Goal: Information Seeking & Learning: Understand process/instructions

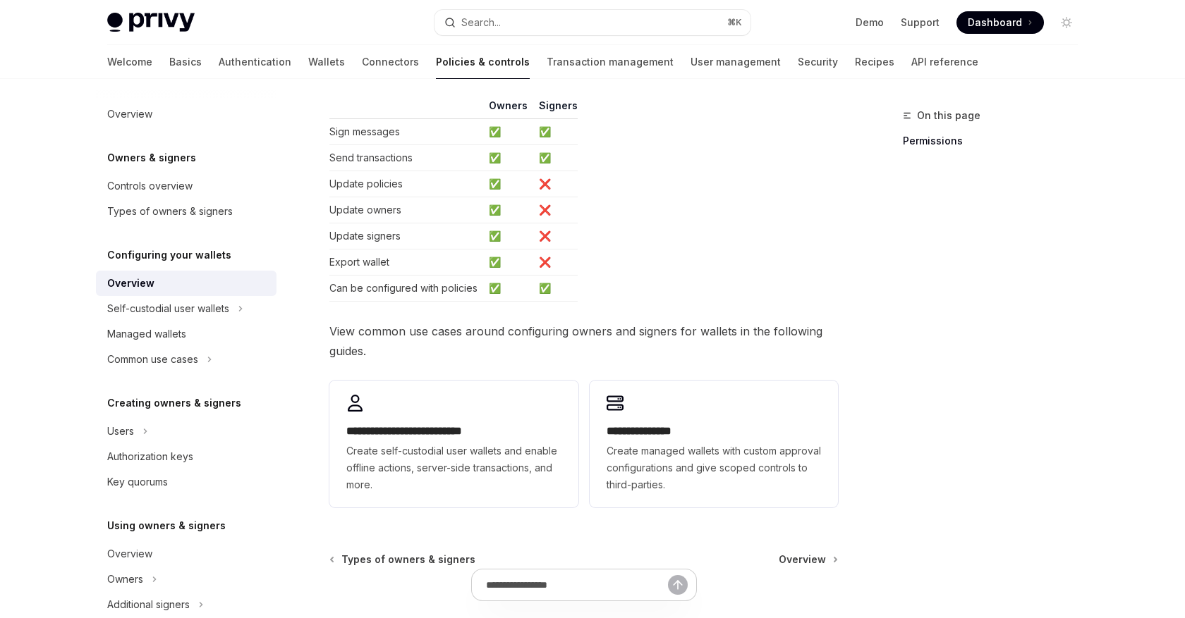
scroll to position [242, 0]
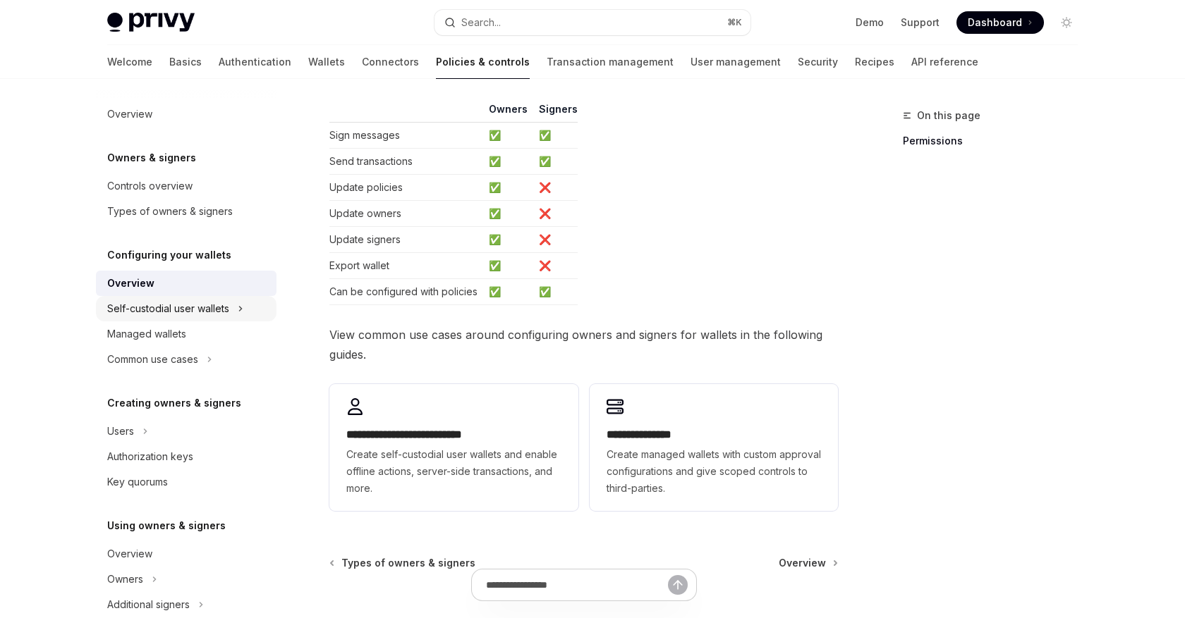
click at [237, 311] on div "Self-custodial user wallets" at bounding box center [186, 308] width 180 height 25
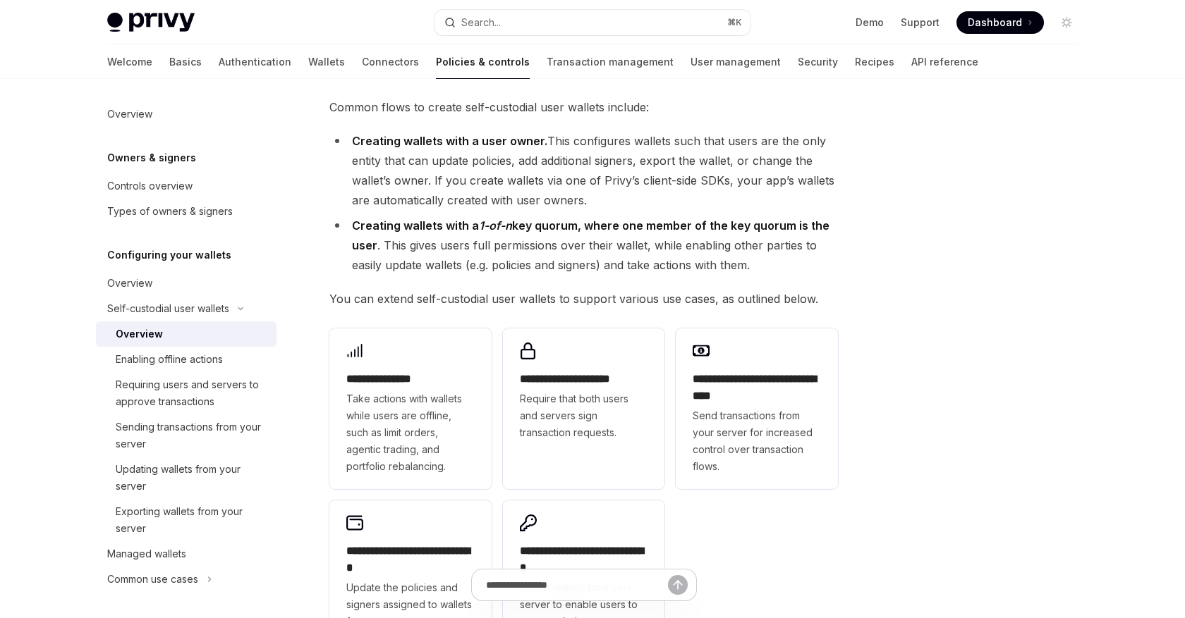
scroll to position [81, 0]
click at [432, 137] on strong "Creating wallets with a user owner." at bounding box center [449, 140] width 195 height 14
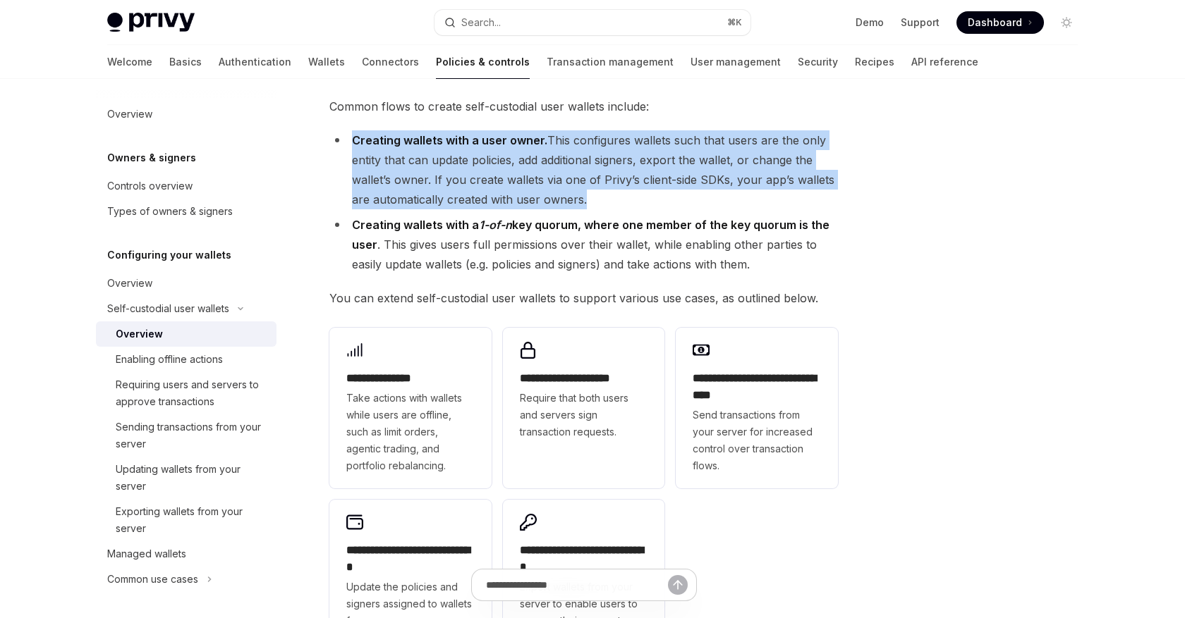
click at [527, 235] on li "Creating wallets with a 1-of-n key quorum, where one member of the key quorum i…" at bounding box center [583, 244] width 508 height 59
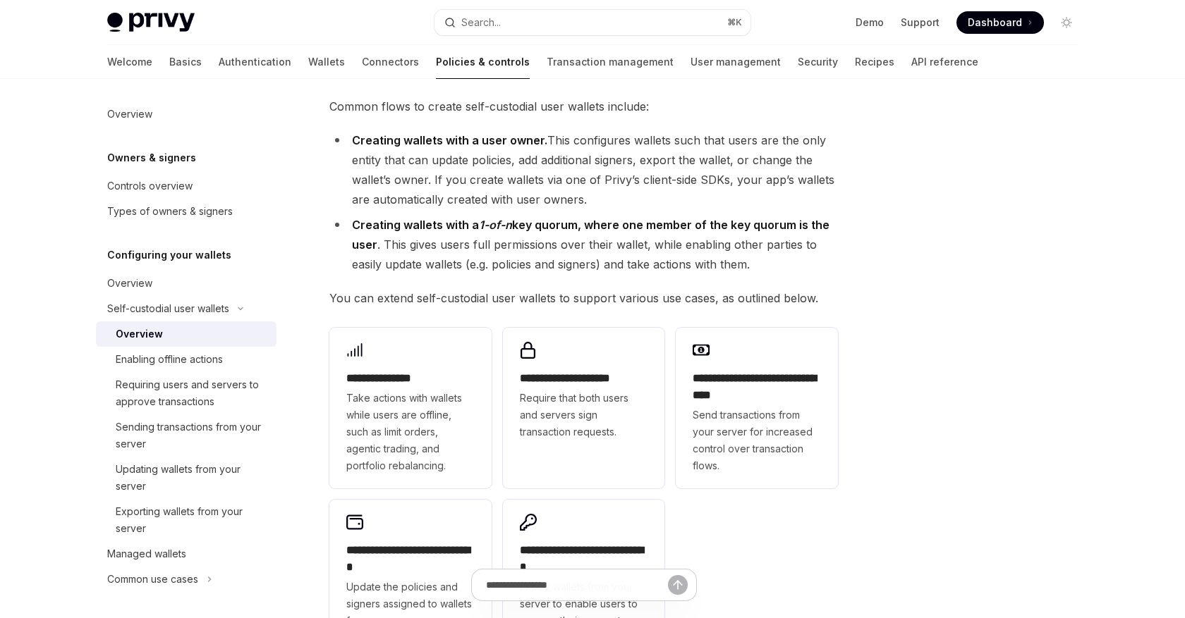
click at [527, 235] on li "Creating wallets with a 1-of-n key quorum, where one member of the key quorum i…" at bounding box center [583, 244] width 508 height 59
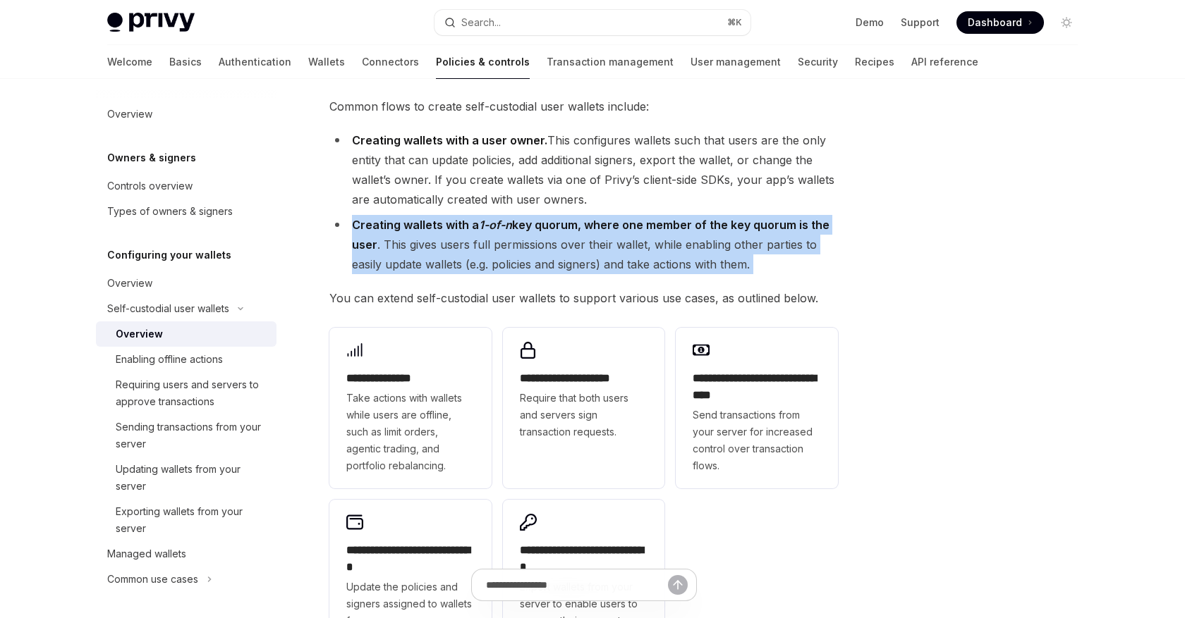
click at [532, 161] on li "Creating wallets with a user owner. This configures wallets such that users are…" at bounding box center [583, 169] width 508 height 79
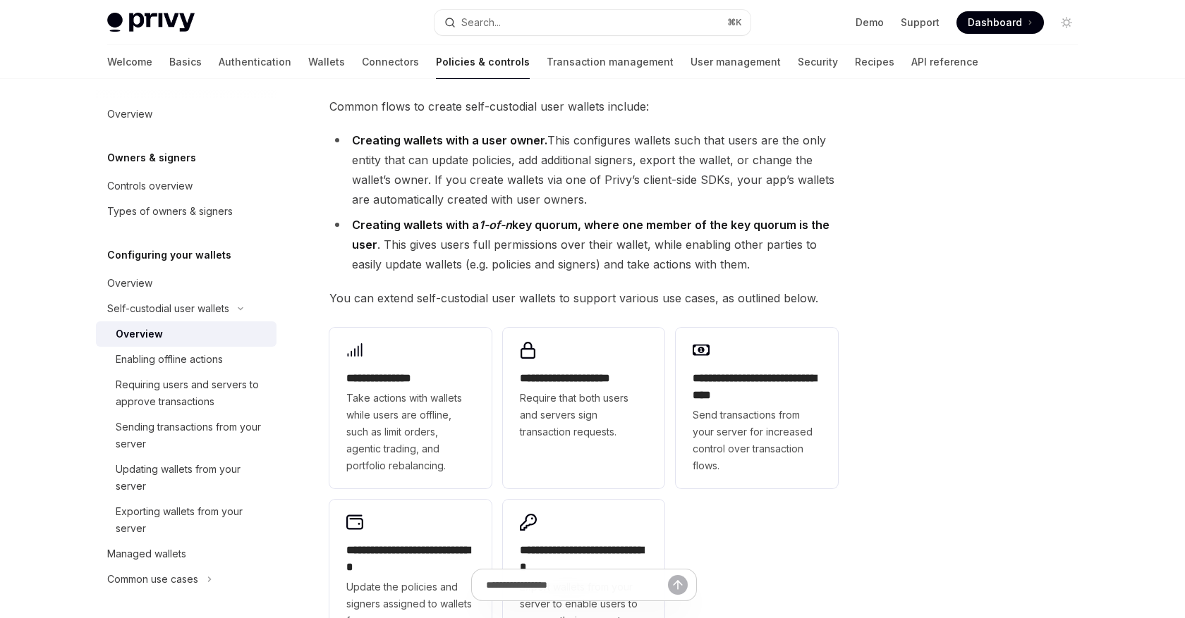
click at [532, 161] on li "Creating wallets with a user owner. This configures wallets such that users are…" at bounding box center [583, 169] width 508 height 79
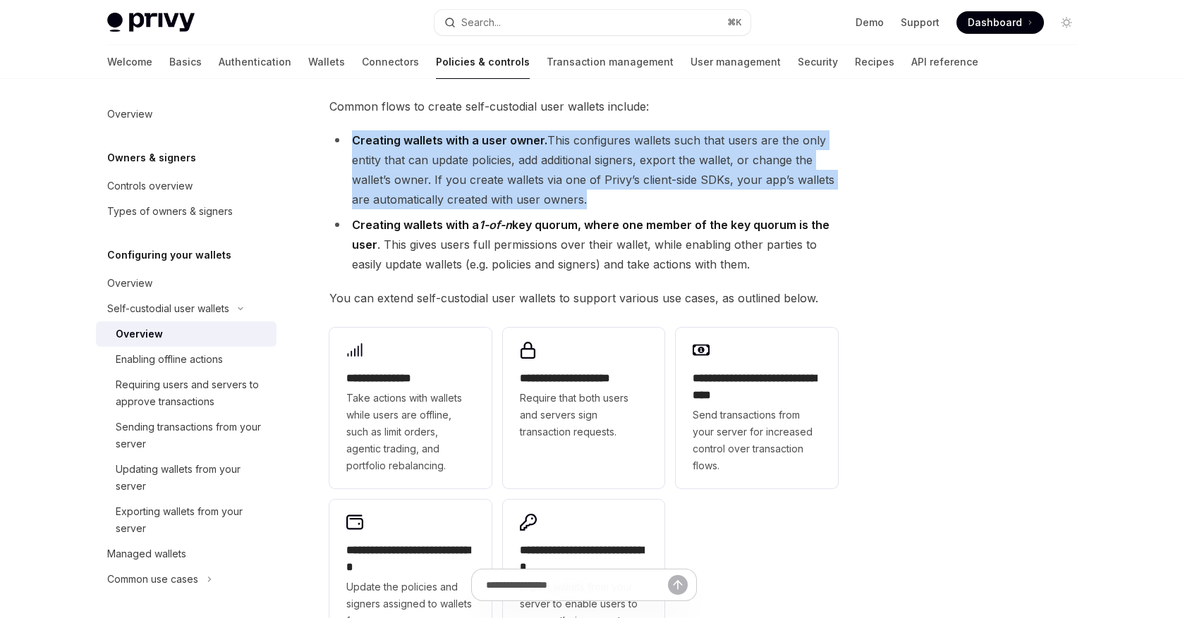
click at [532, 161] on li "Creating wallets with a user owner. This configures wallets such that users are…" at bounding box center [583, 169] width 508 height 79
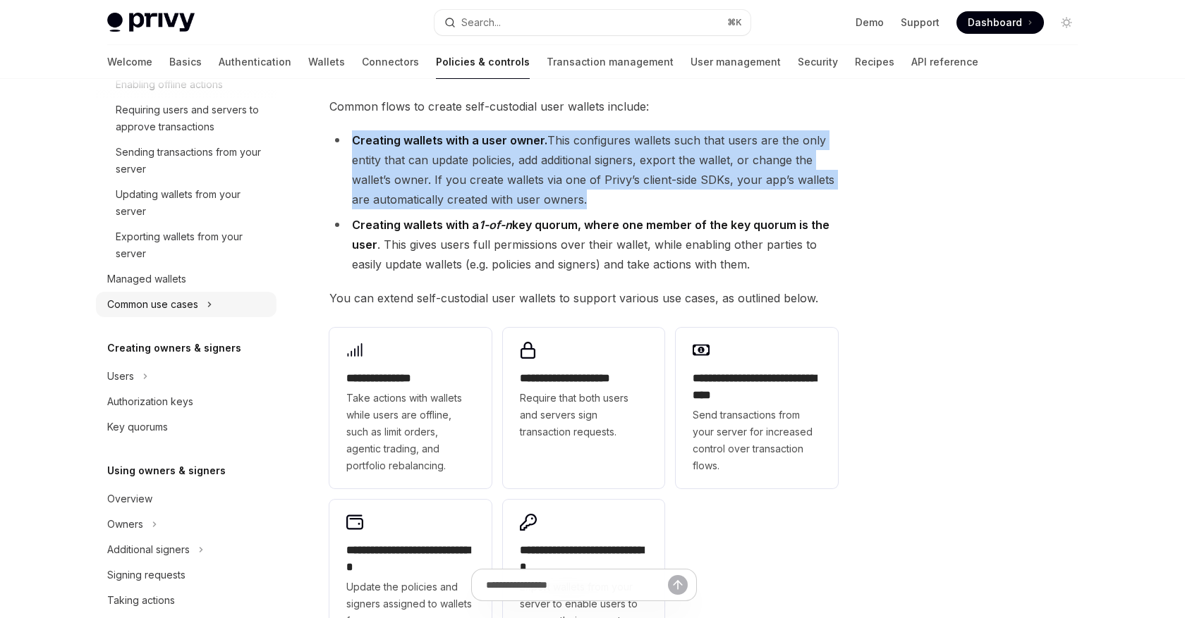
scroll to position [283, 0]
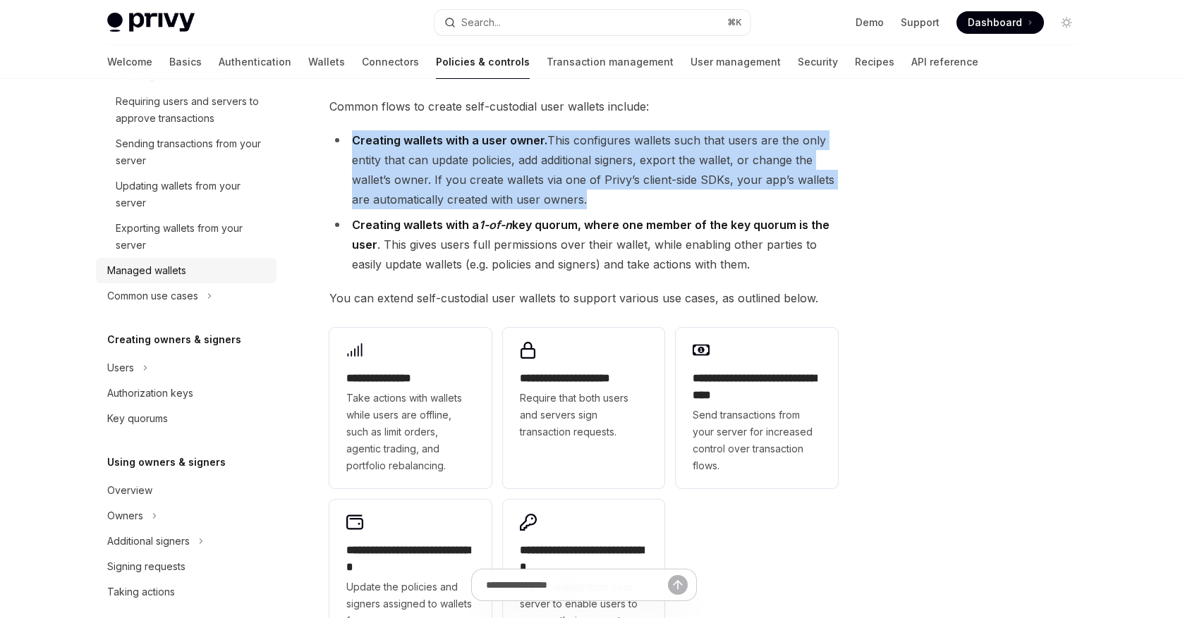
click at [164, 275] on div "Managed wallets" at bounding box center [146, 270] width 79 height 17
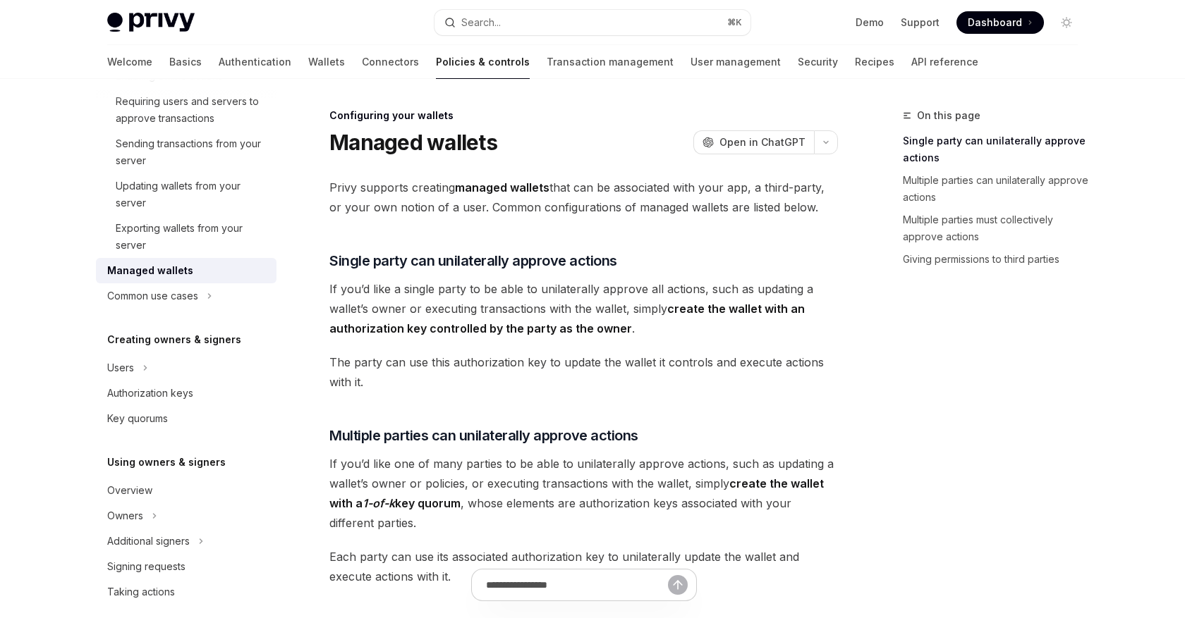
click at [385, 211] on span "Privy supports creating managed wallets that can be associated with your app, a…" at bounding box center [583, 197] width 508 height 39
click at [403, 211] on span "Privy supports creating managed wallets that can be associated with your app, a…" at bounding box center [583, 197] width 508 height 39
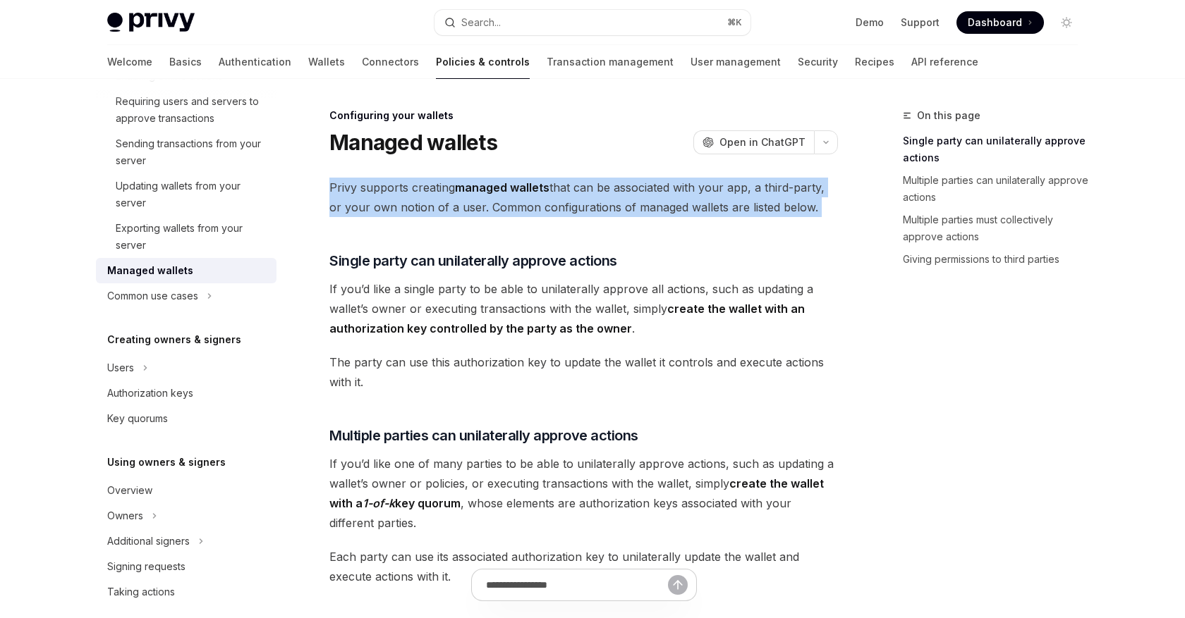
click at [403, 211] on span "Privy supports creating managed wallets that can be associated with your app, a…" at bounding box center [583, 197] width 508 height 39
click at [528, 209] on span "Privy supports creating managed wallets that can be associated with your app, a…" at bounding box center [583, 197] width 508 height 39
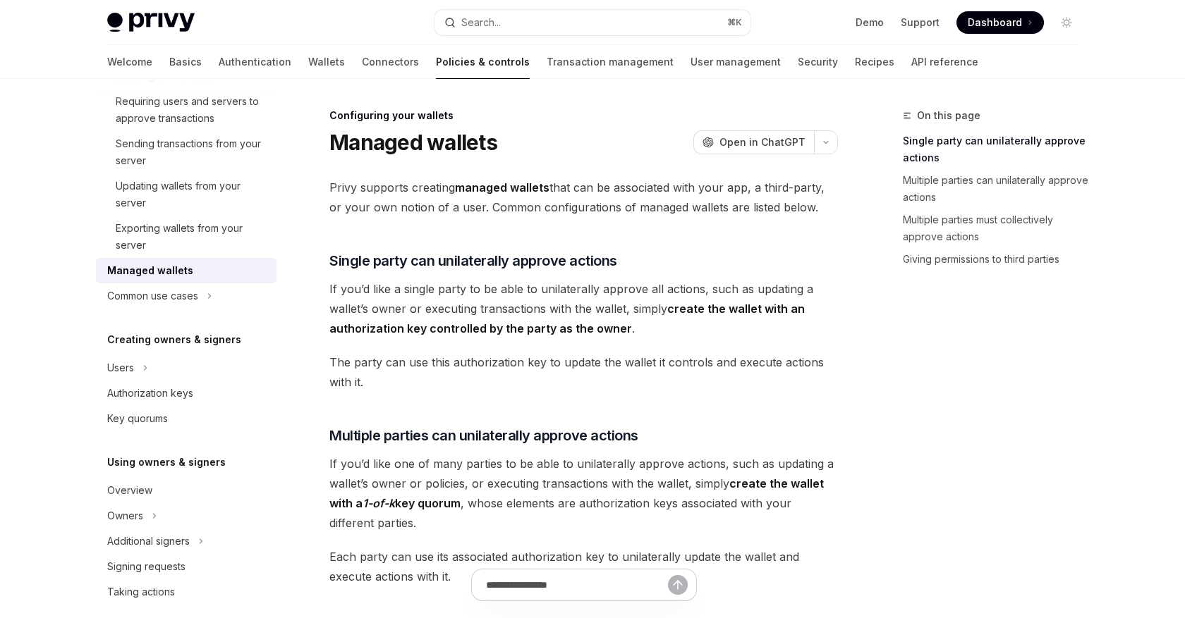
click at [528, 209] on span "Privy supports creating managed wallets that can be associated with your app, a…" at bounding box center [583, 197] width 508 height 39
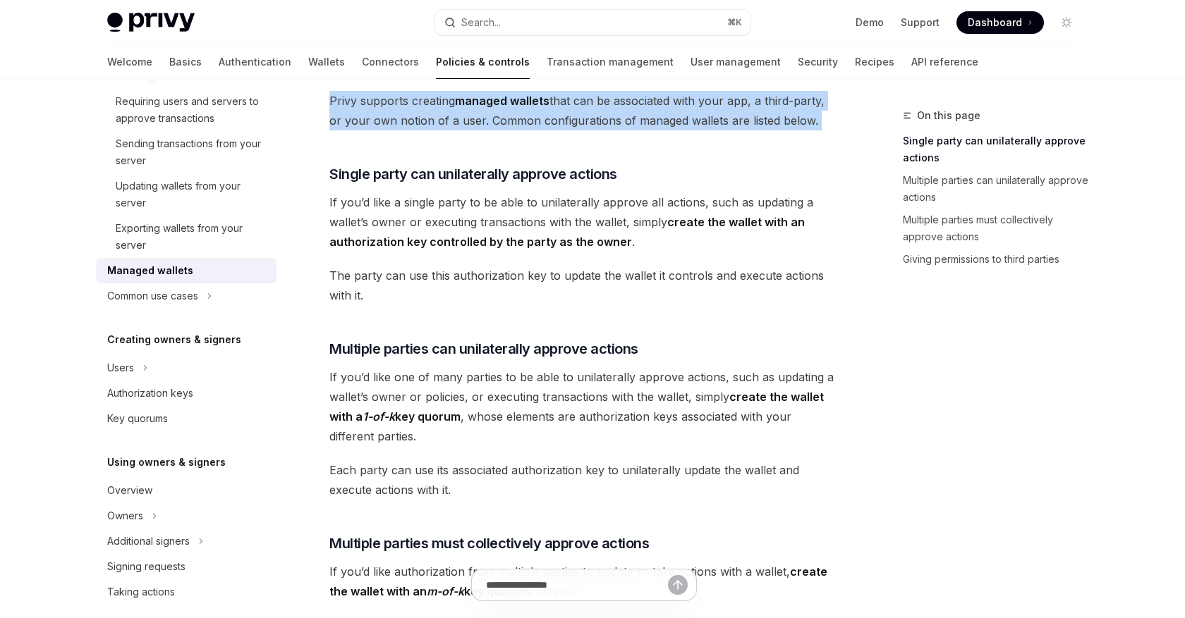
click at [544, 204] on span "If you’d like a single party to be able to unilaterally approve all actions, su…" at bounding box center [583, 221] width 508 height 59
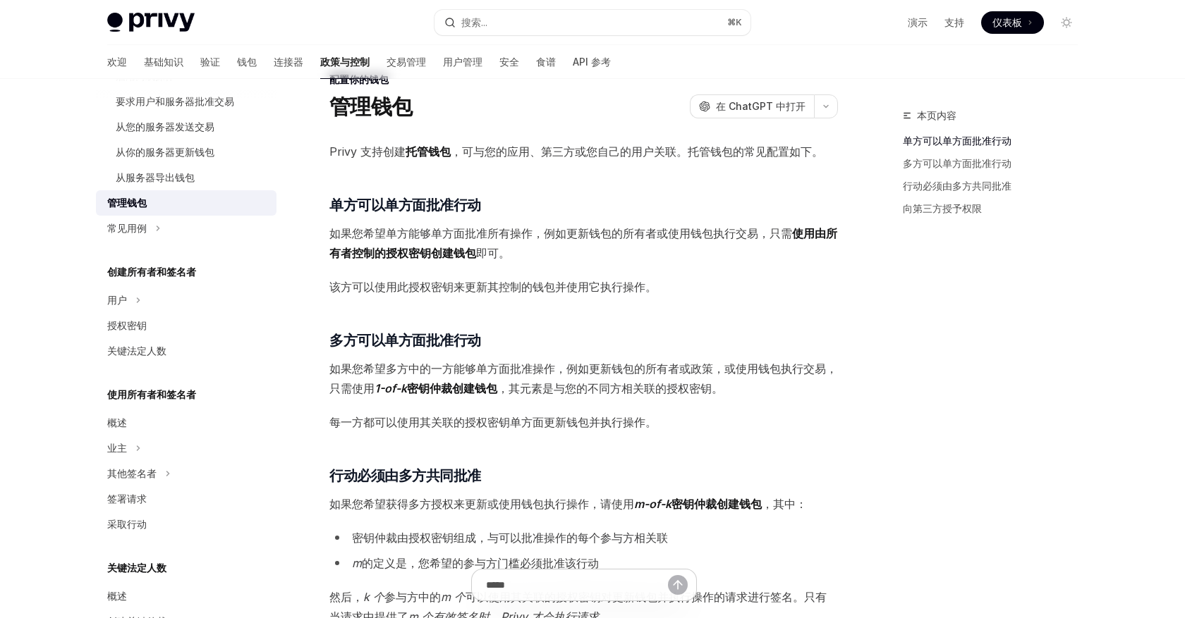
scroll to position [61, 0]
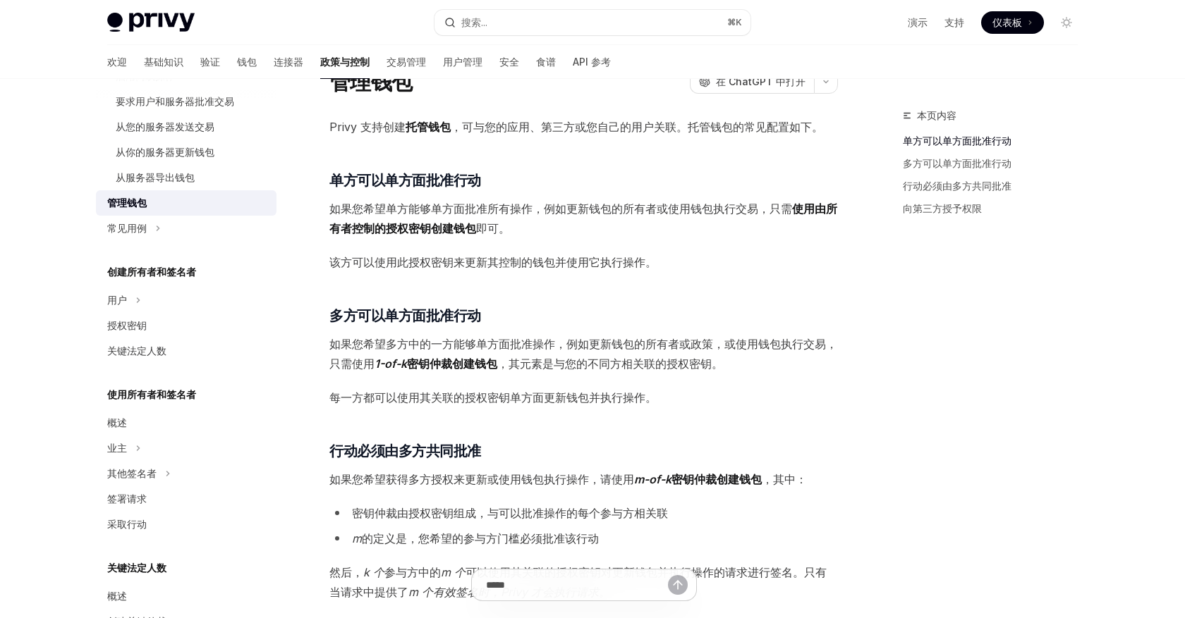
click at [417, 148] on div "Privy 支持创建 托管钱包 ，可与您的应用、第三方或您自己的用户关联。托管钱包的常见配置如下。 ​ 单方可以单方面批准行动 如果您希望单方能够单方面批准所…" at bounding box center [583, 457] width 508 height 680
click at [417, 184] on font "单方可以单方面批准行动" at bounding box center [405, 180] width 152 height 17
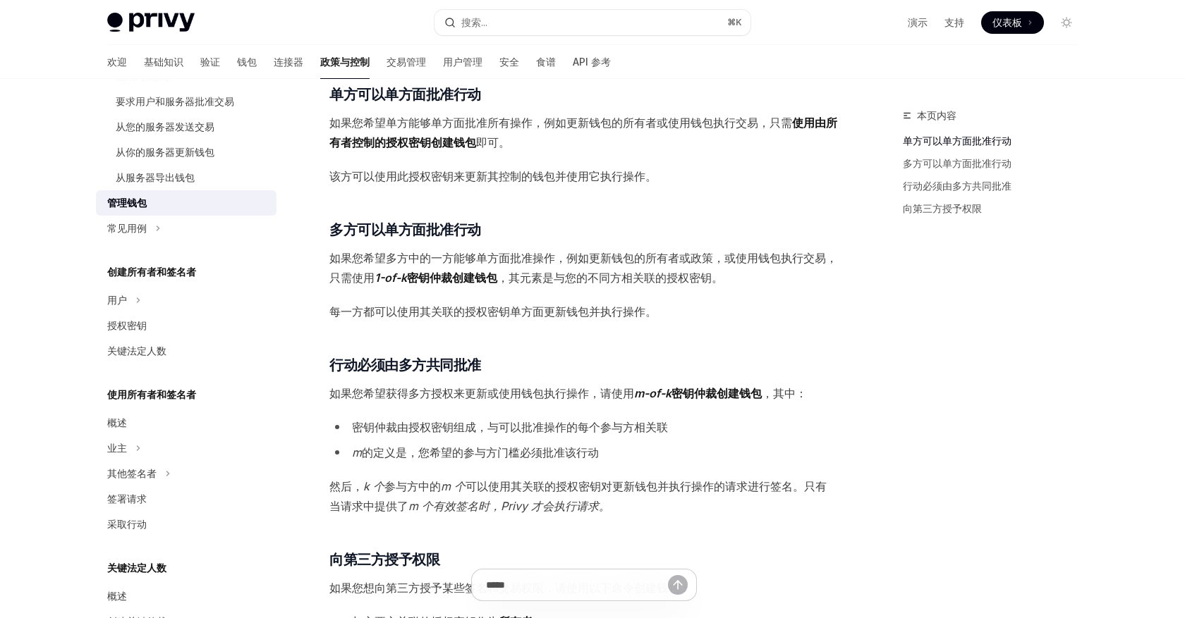
scroll to position [152, 0]
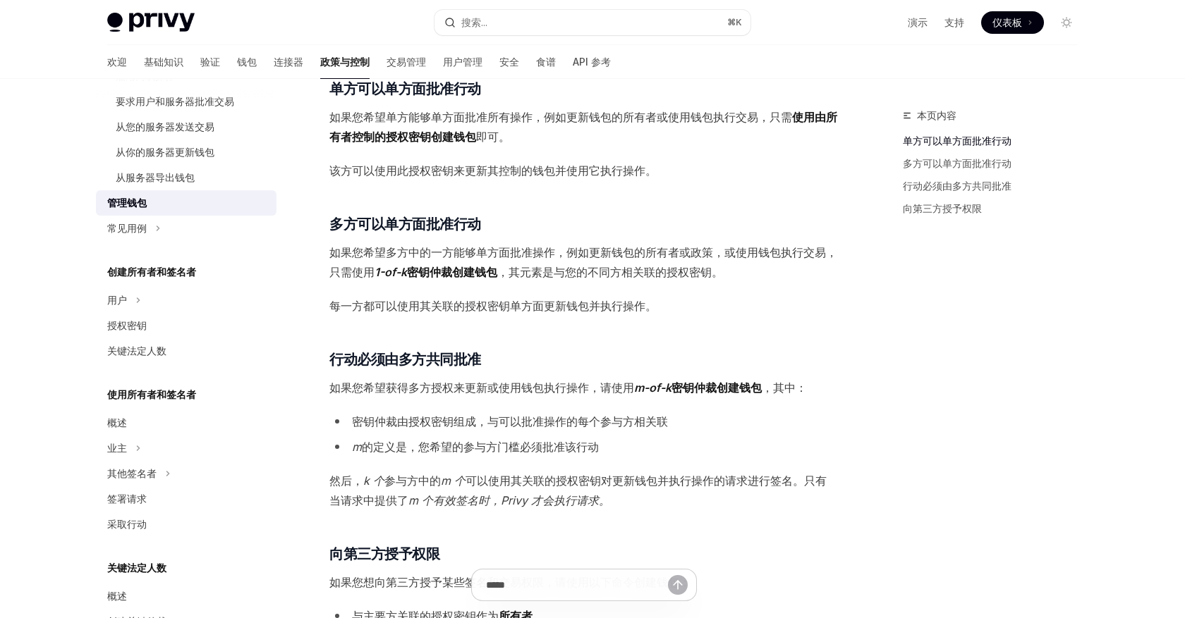
click at [412, 195] on div "Privy 支持创建 托管钱包 ，可与您的应用、第三方或您自己的用户关联。托管钱包的常见配置如下。 ​ 单方可以单方面批准行动 如果您希望单方能够单方面批准所…" at bounding box center [583, 365] width 508 height 680
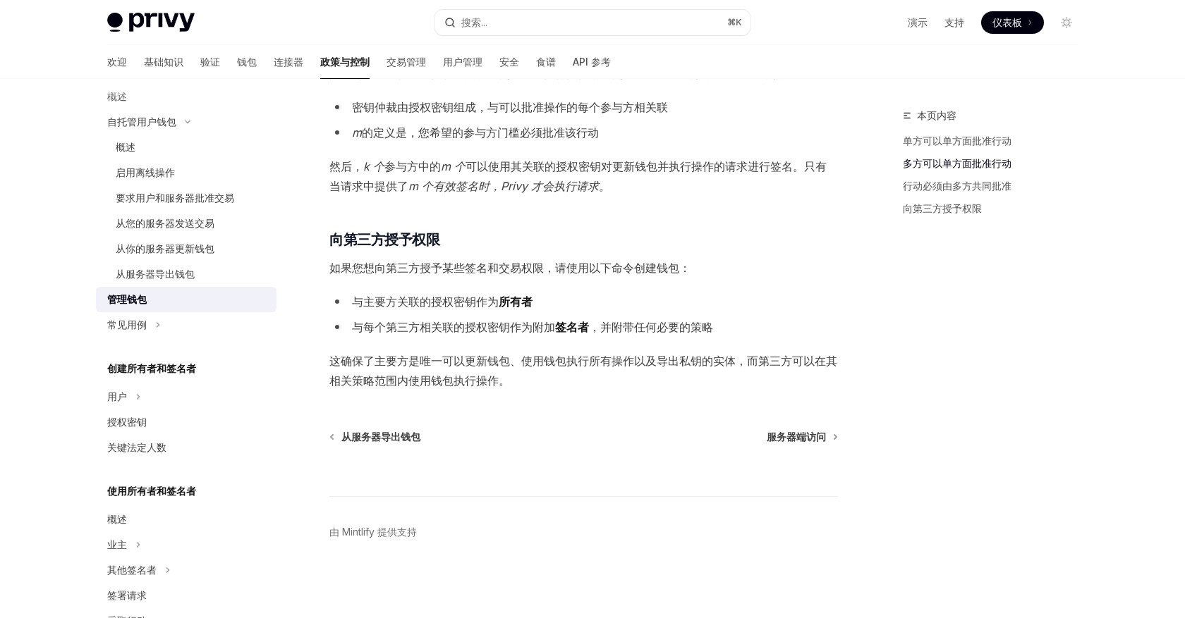
scroll to position [185, 0]
click at [173, 243] on div "从你的服务器更新钱包" at bounding box center [165, 250] width 99 height 17
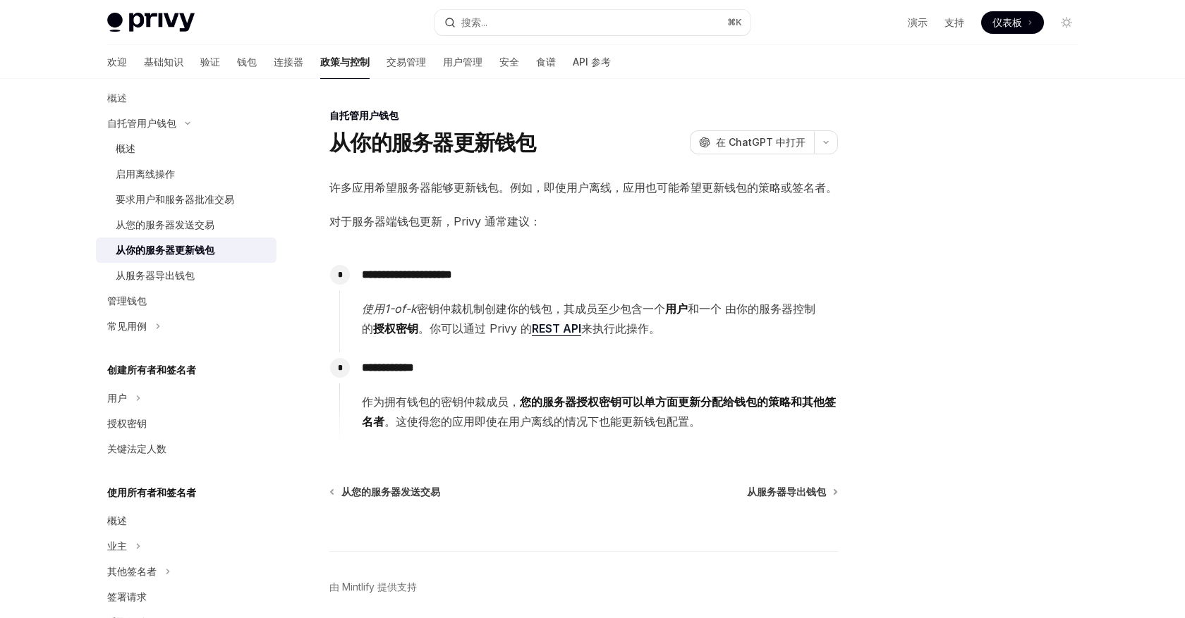
click at [428, 192] on font "许多应用希望服务器能够更新钱包。例如，即使用户离线，应用也可能希望更新钱包的策略或签名者。" at bounding box center [583, 187] width 508 height 14
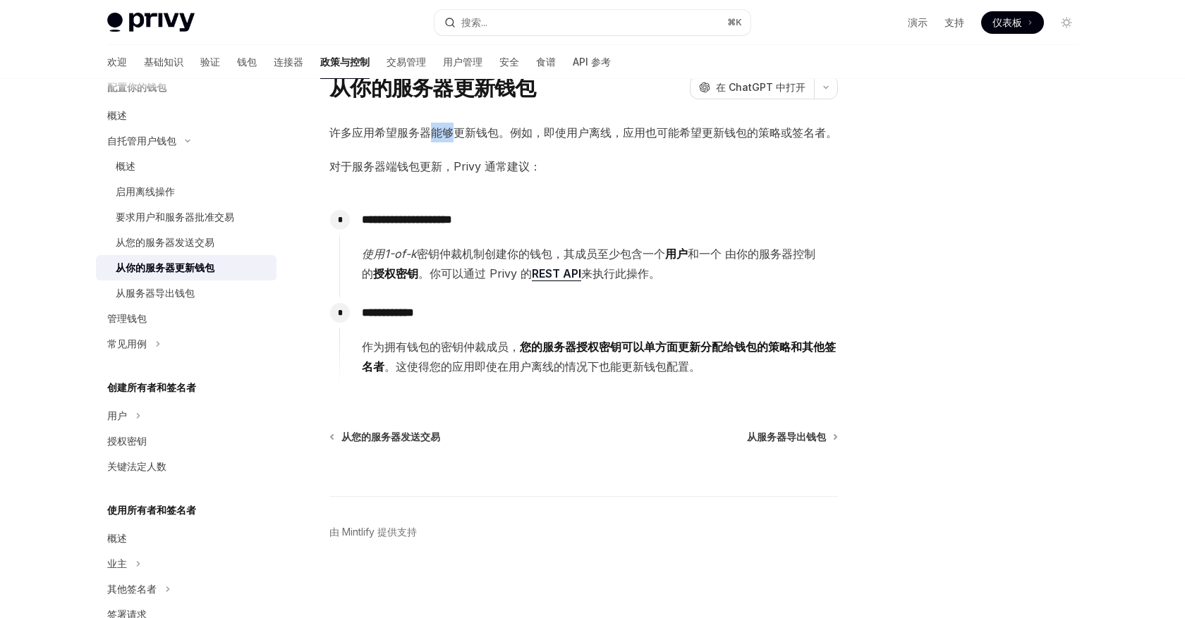
scroll to position [159, 0]
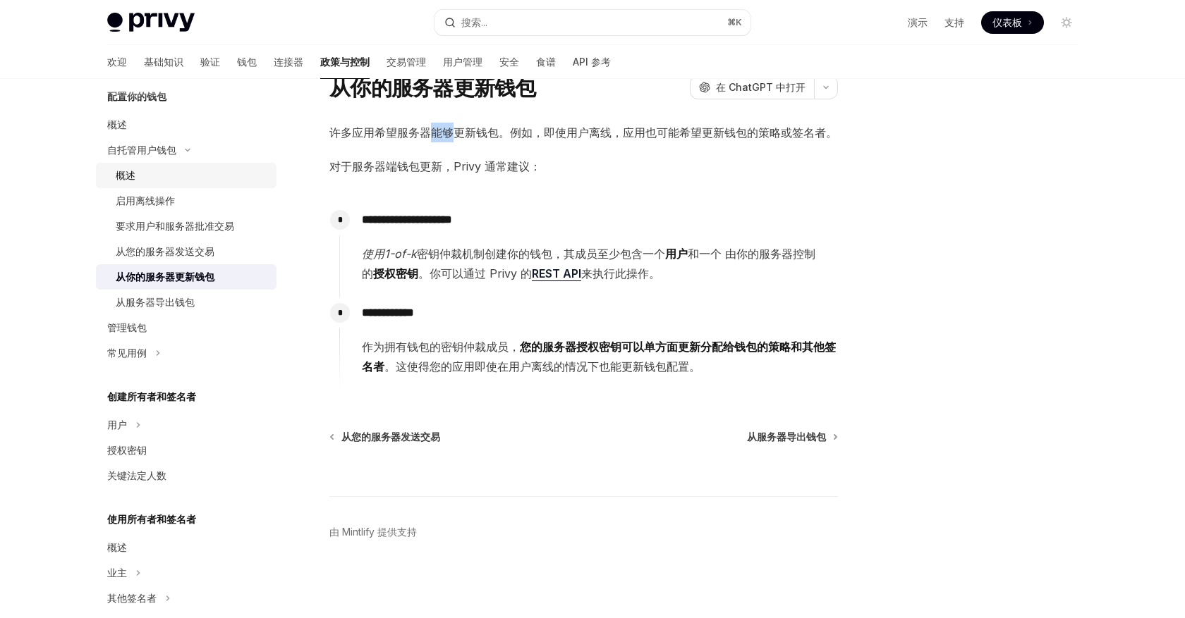
click at [130, 184] on link "概述" at bounding box center [186, 175] width 180 height 25
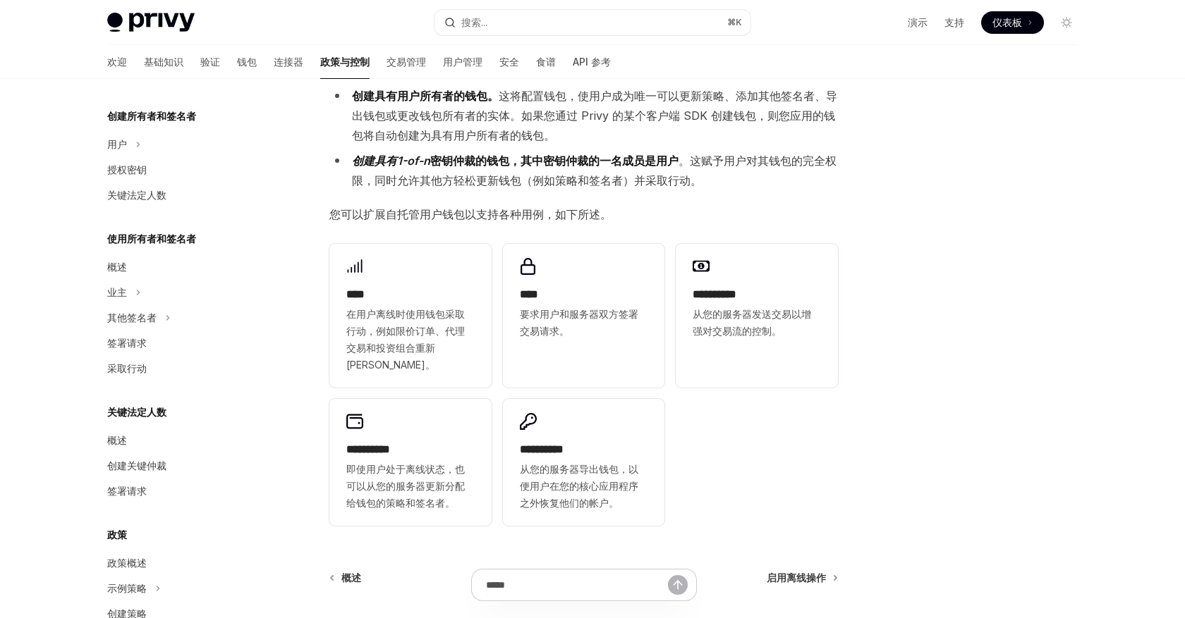
scroll to position [527, 0]
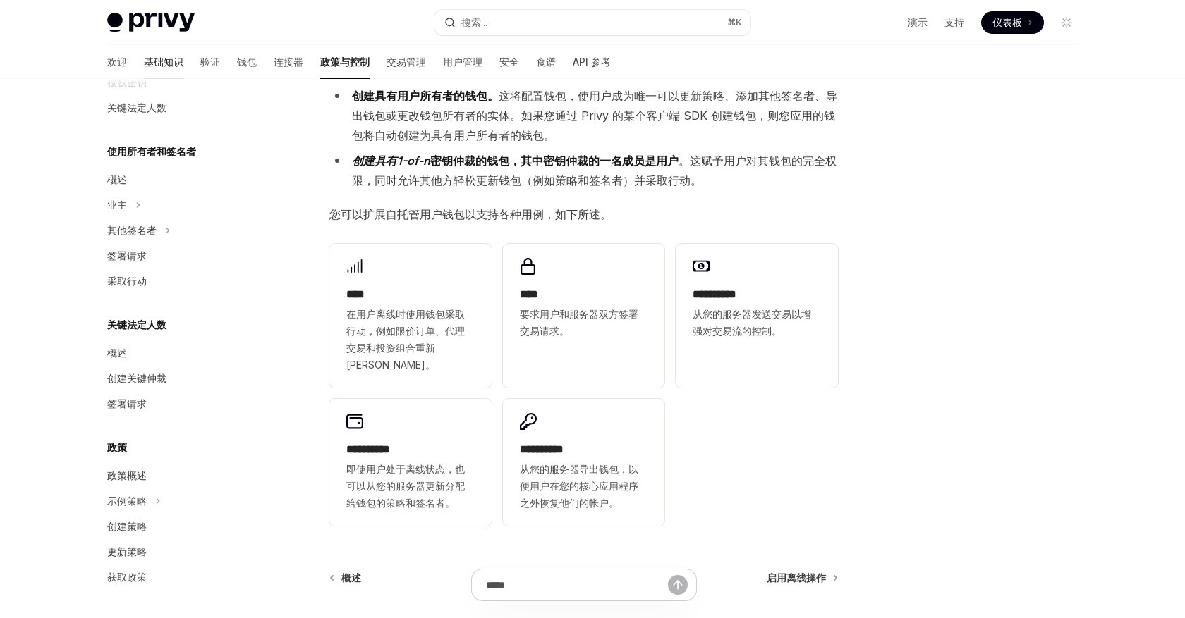
click at [144, 59] on font "基础知识" at bounding box center [163, 62] width 39 height 12
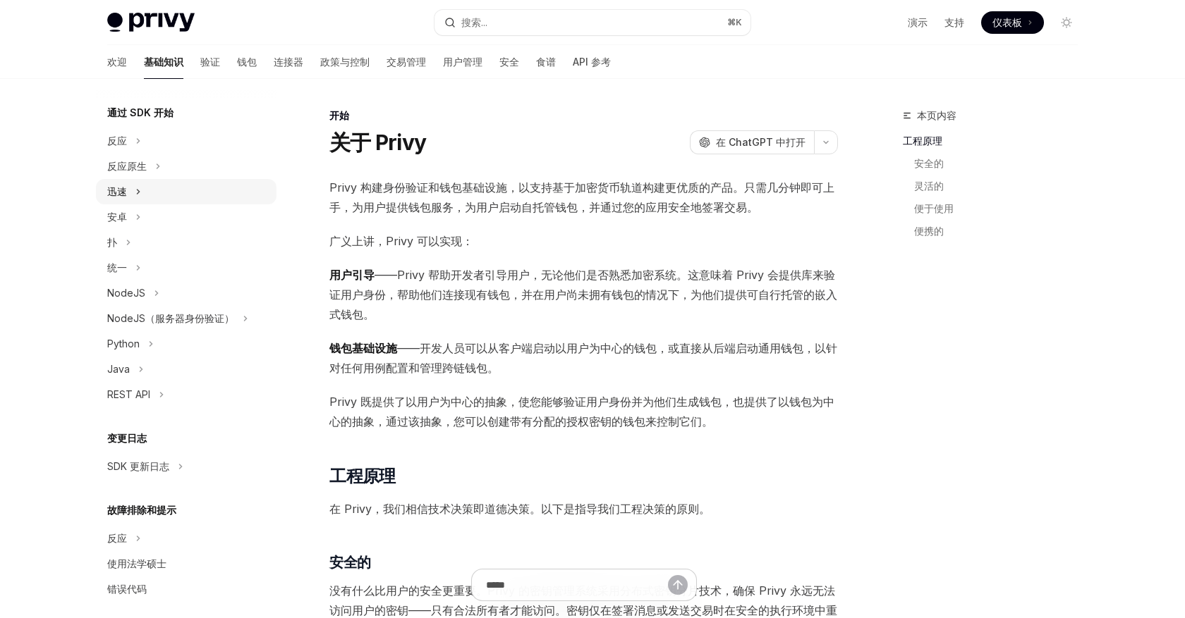
scroll to position [149, 0]
click at [140, 137] on icon at bounding box center [138, 136] width 6 height 17
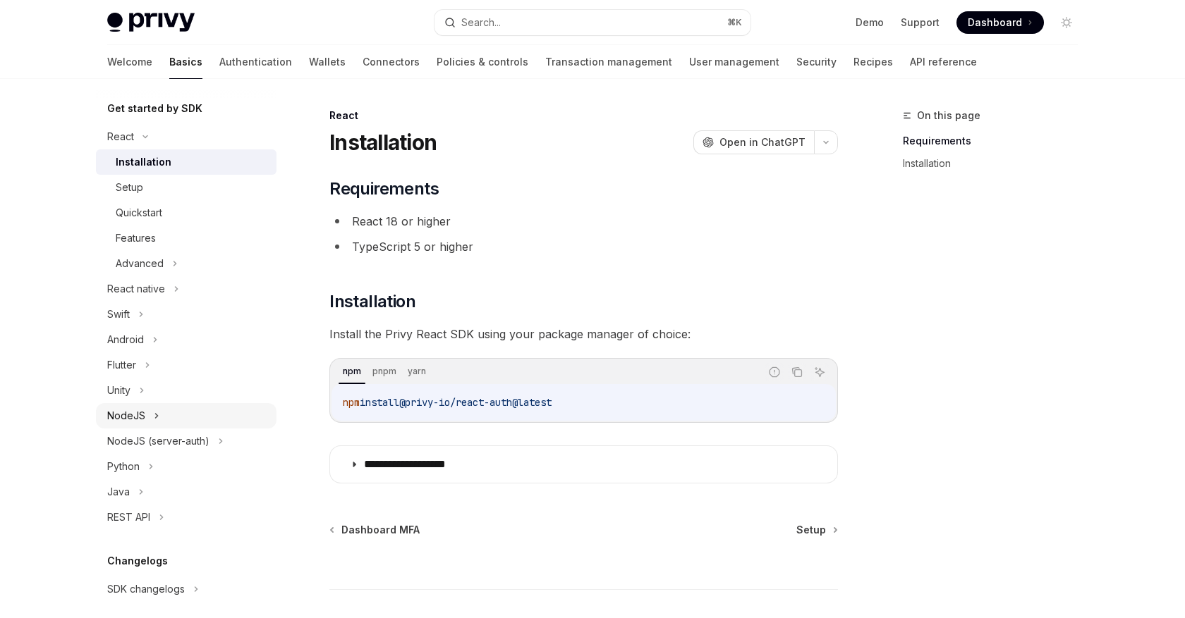
click at [154, 422] on icon at bounding box center [157, 416] width 6 height 17
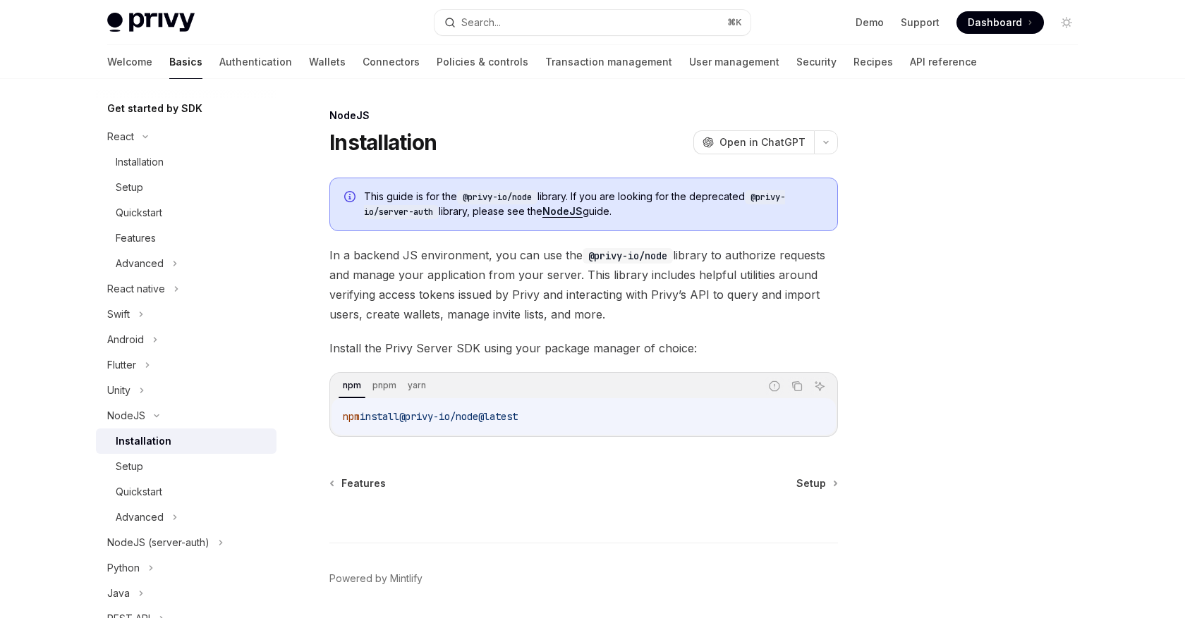
scroll to position [46, 0]
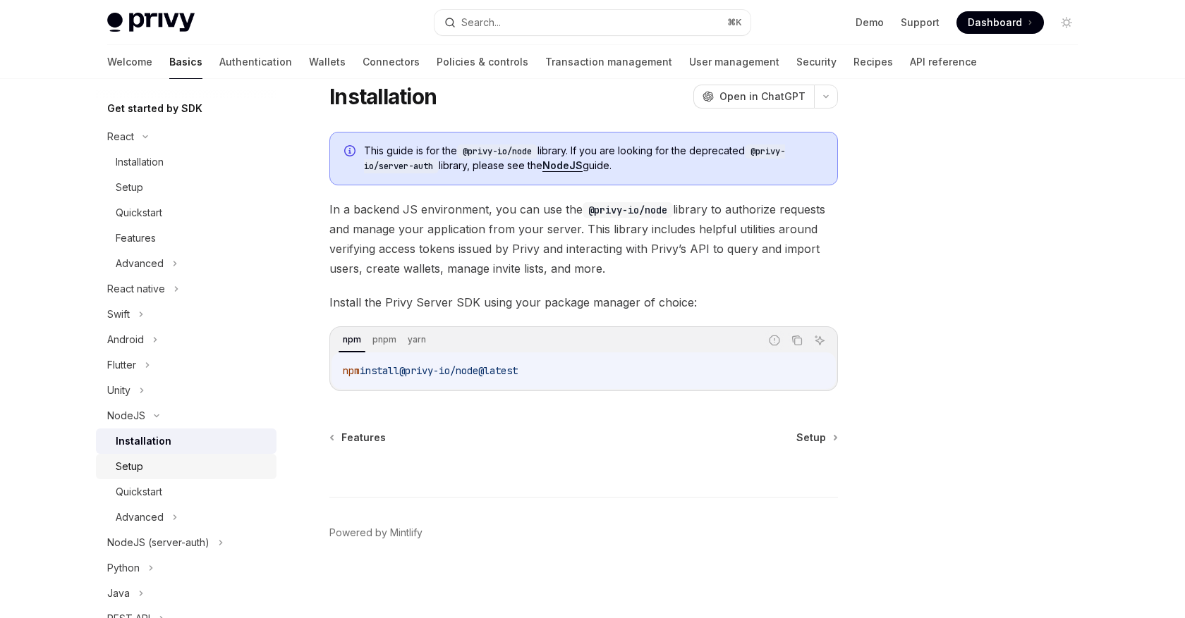
click at [147, 469] on div "Setup" at bounding box center [192, 466] width 152 height 17
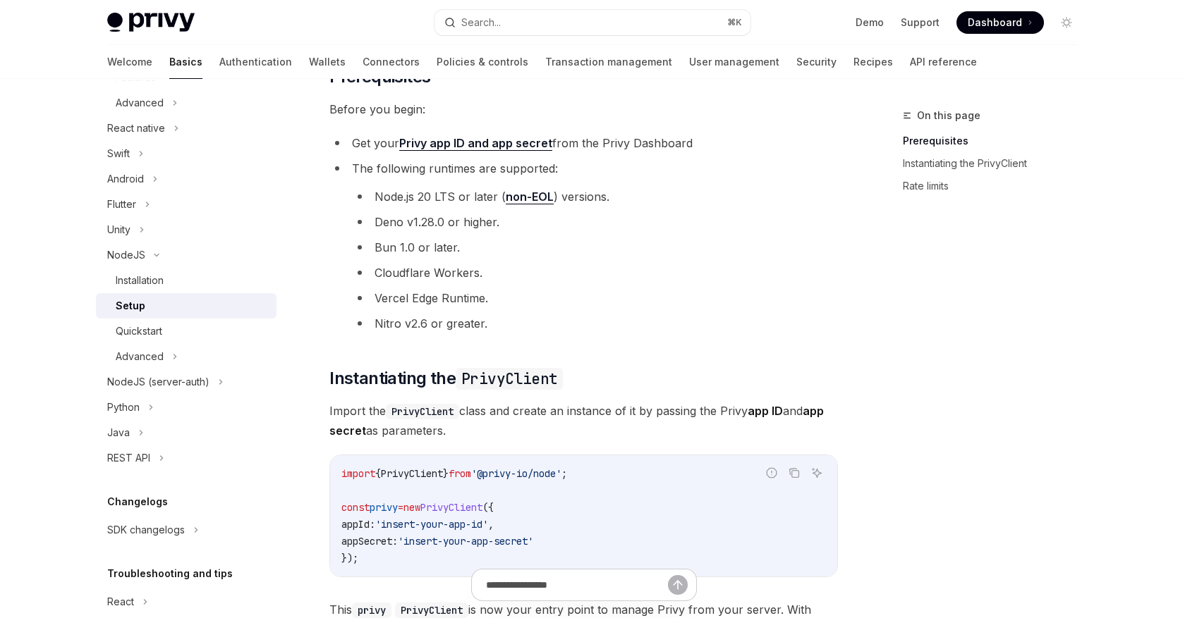
scroll to position [126, 0]
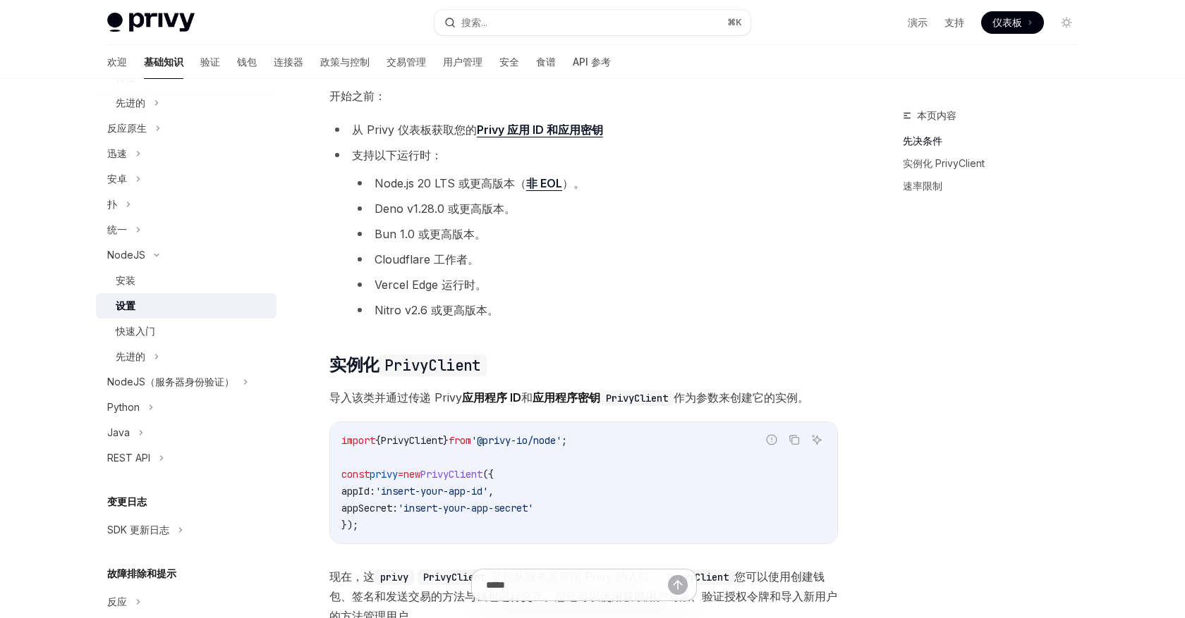
click at [692, 194] on ul "Node.js 20 LTS 或更高版本（ 非 EOL ）。 Deno v1.28.0 或更高版本。 Bun 1.0 或更高版本。 Cloudflare 工作…" at bounding box center [595, 246] width 486 height 147
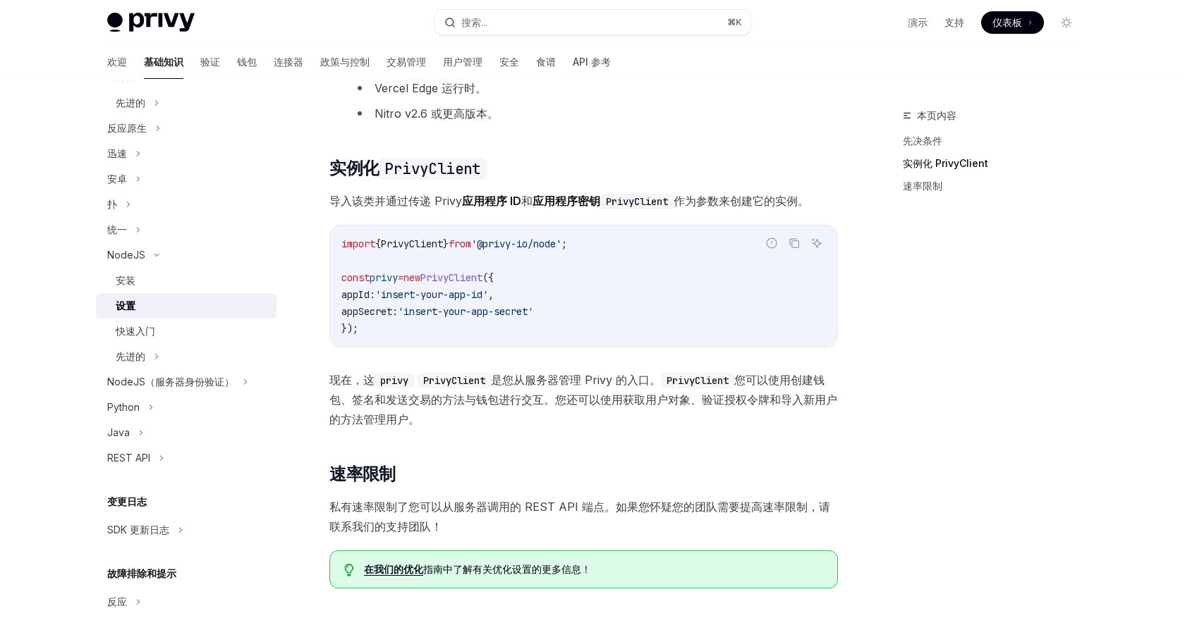
scroll to position [520, 0]
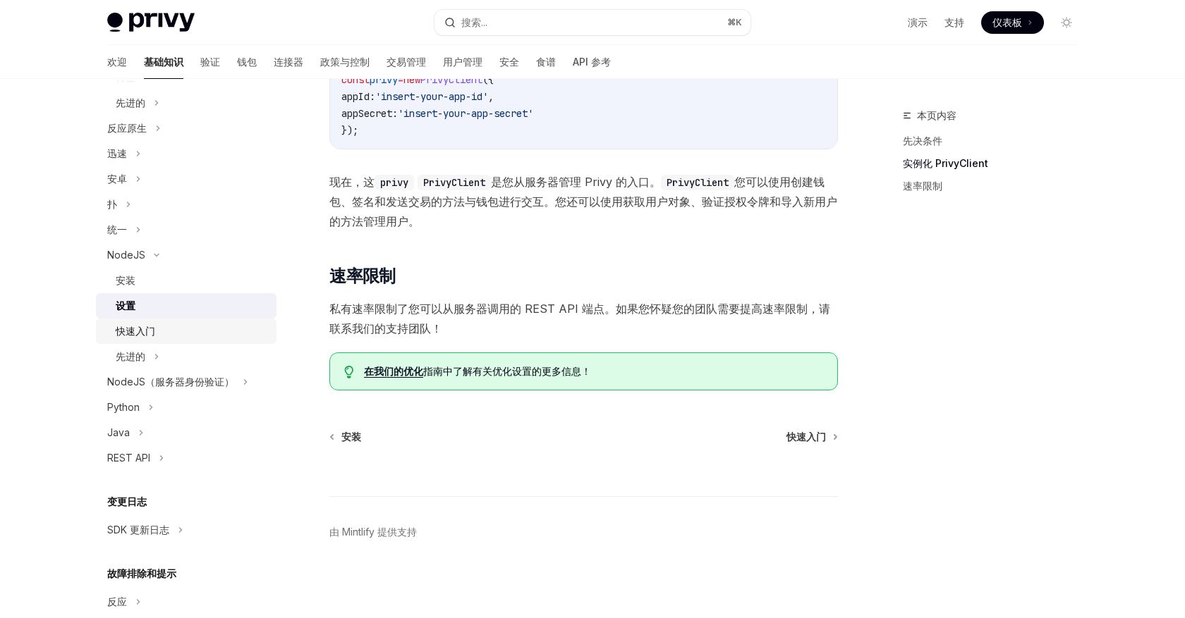
click at [137, 332] on font "快速入门" at bounding box center [135, 331] width 39 height 12
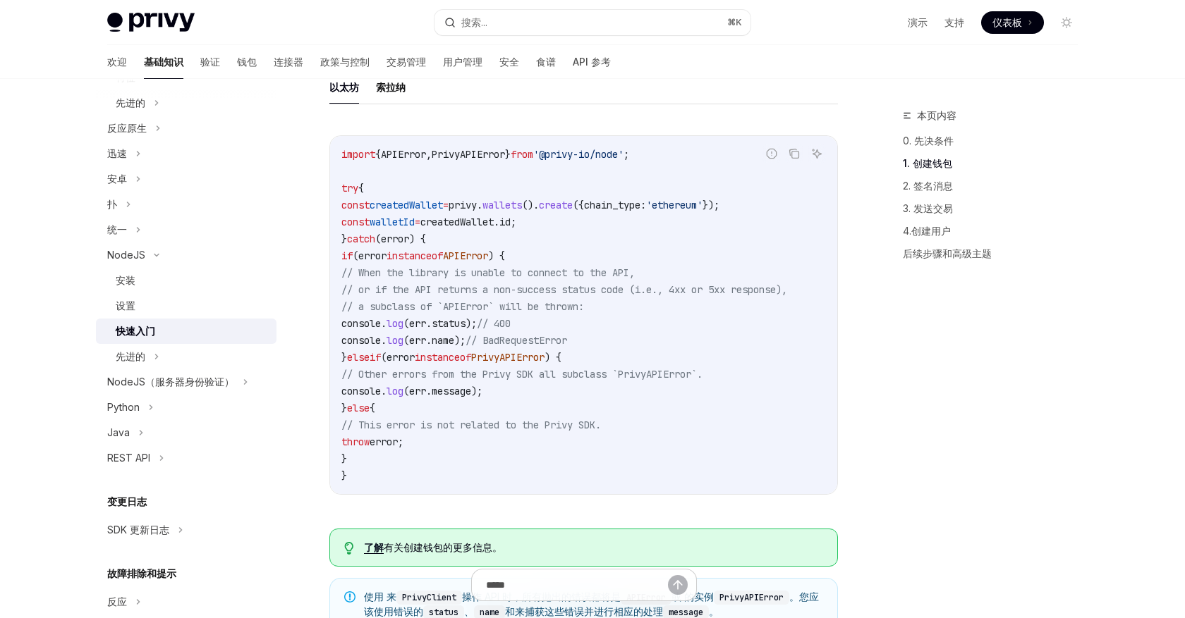
scroll to position [372, 0]
click at [436, 206] on span "createdWallet" at bounding box center [405, 207] width 73 height 13
click at [414, 228] on span "walletId" at bounding box center [391, 224] width 45 height 13
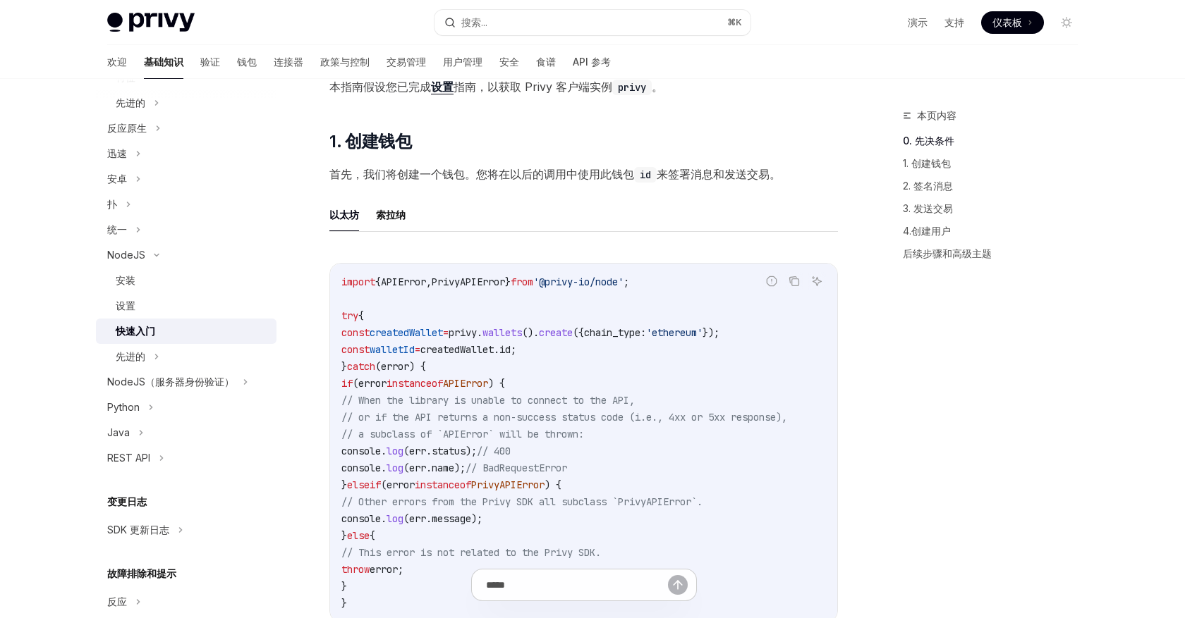
scroll to position [325, 0]
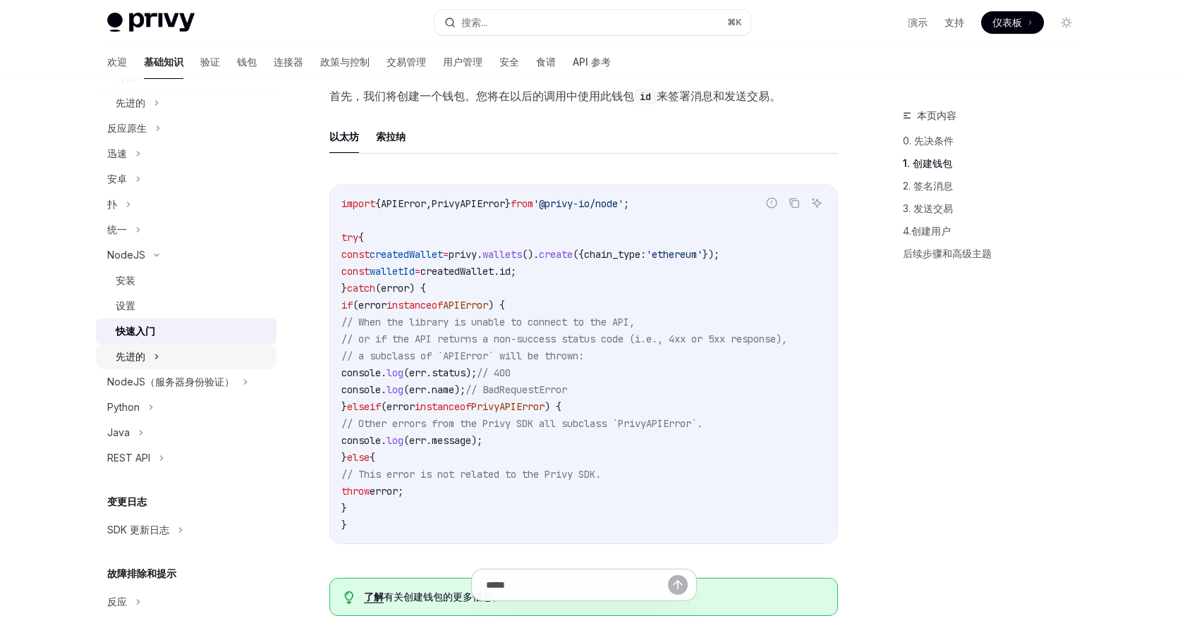
click at [157, 357] on icon at bounding box center [157, 356] width 6 height 17
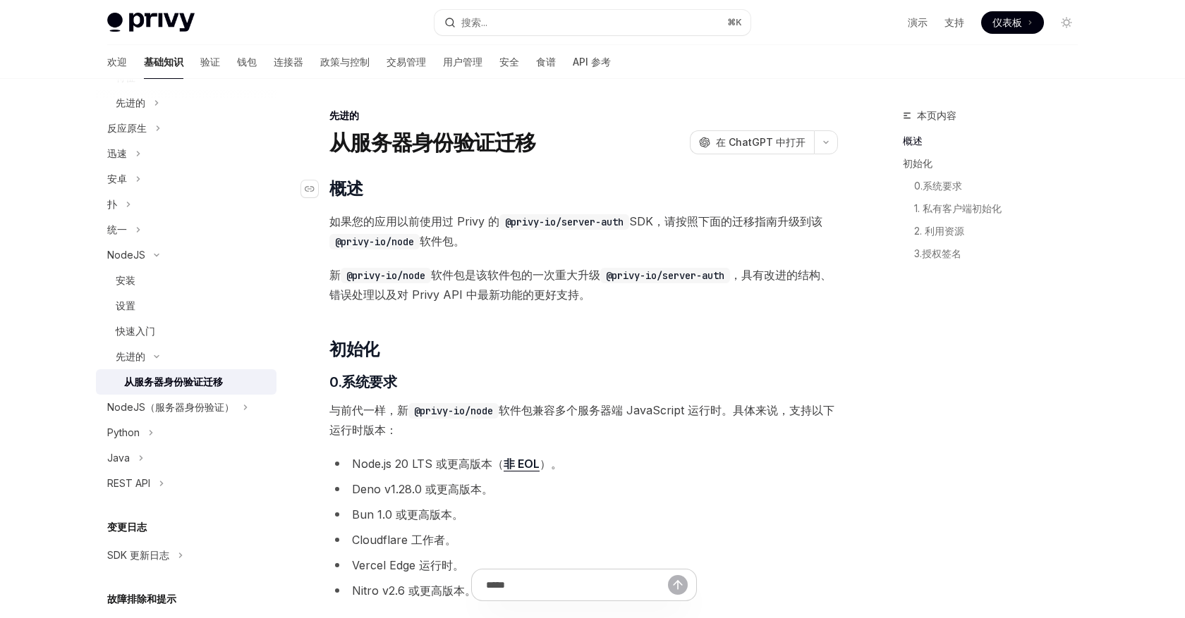
click at [457, 188] on h2 "​ 概述" at bounding box center [583, 189] width 508 height 23
click at [582, 221] on code "@privy-io/server-auth" at bounding box center [564, 222] width 130 height 16
click at [623, 219] on code "@privy-io/server-auth" at bounding box center [564, 222] width 130 height 16
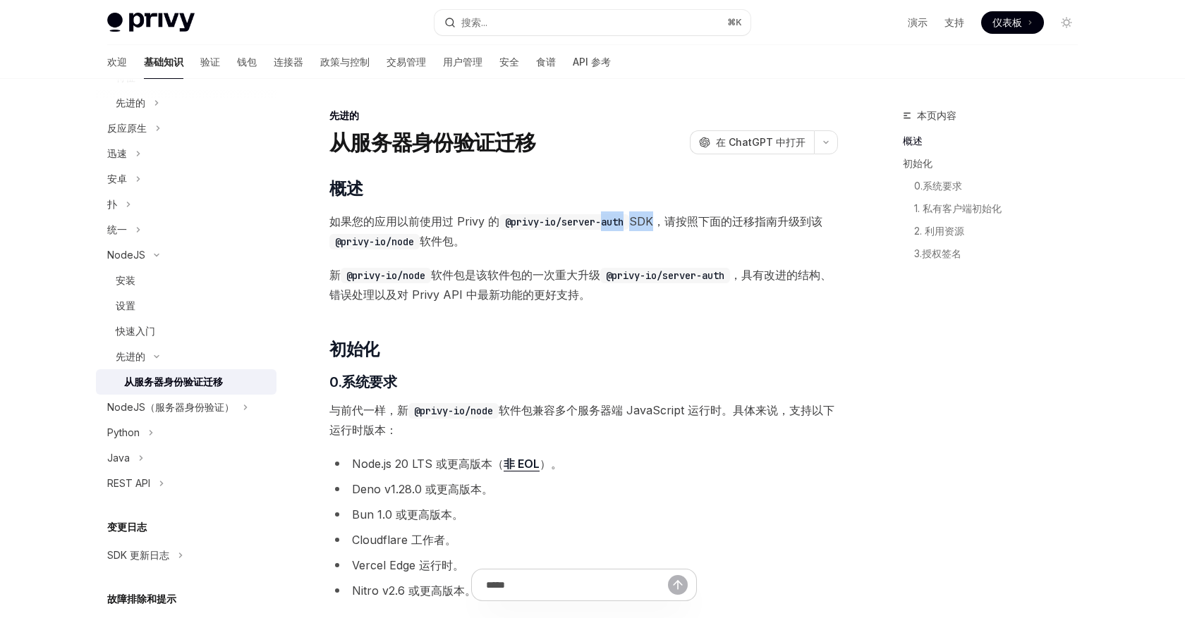
click at [408, 238] on code "@privy-io/node" at bounding box center [374, 242] width 90 height 16
click at [405, 276] on code "@privy-io/node" at bounding box center [386, 276] width 90 height 16
click at [408, 300] on font "，具有改进的结构、错误处理以及对 Privy API 中最新功能的更好支持。" at bounding box center [580, 285] width 502 height 34
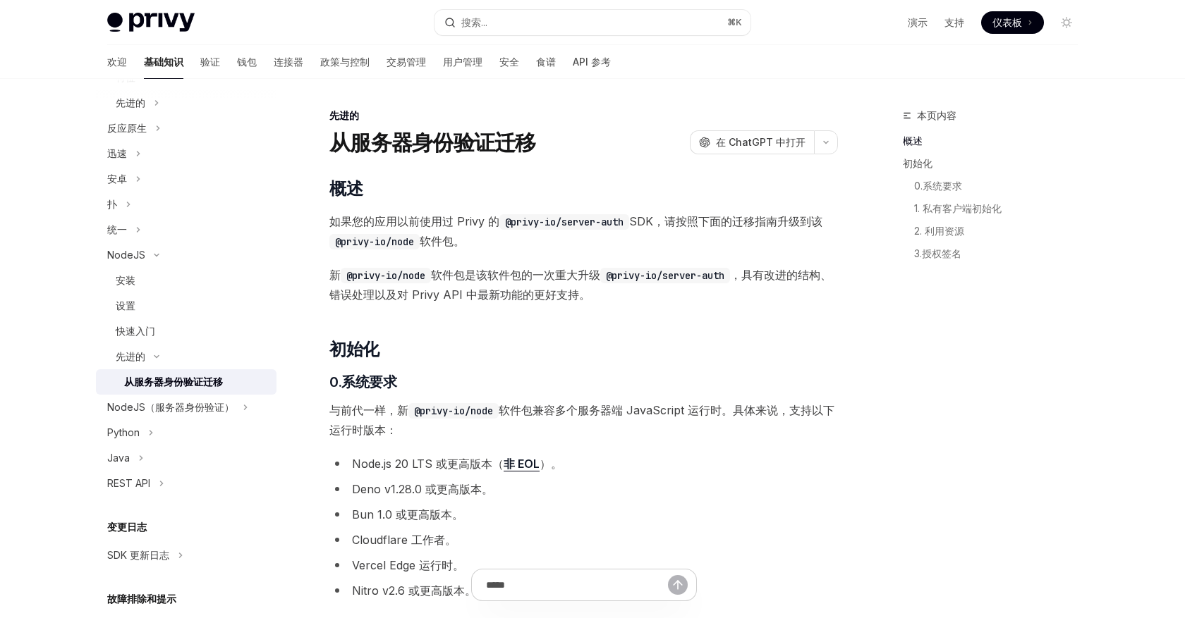
click at [408, 300] on font "，具有改进的结构、错误处理以及对 Privy API 中最新功能的更好支持。" at bounding box center [580, 285] width 502 height 34
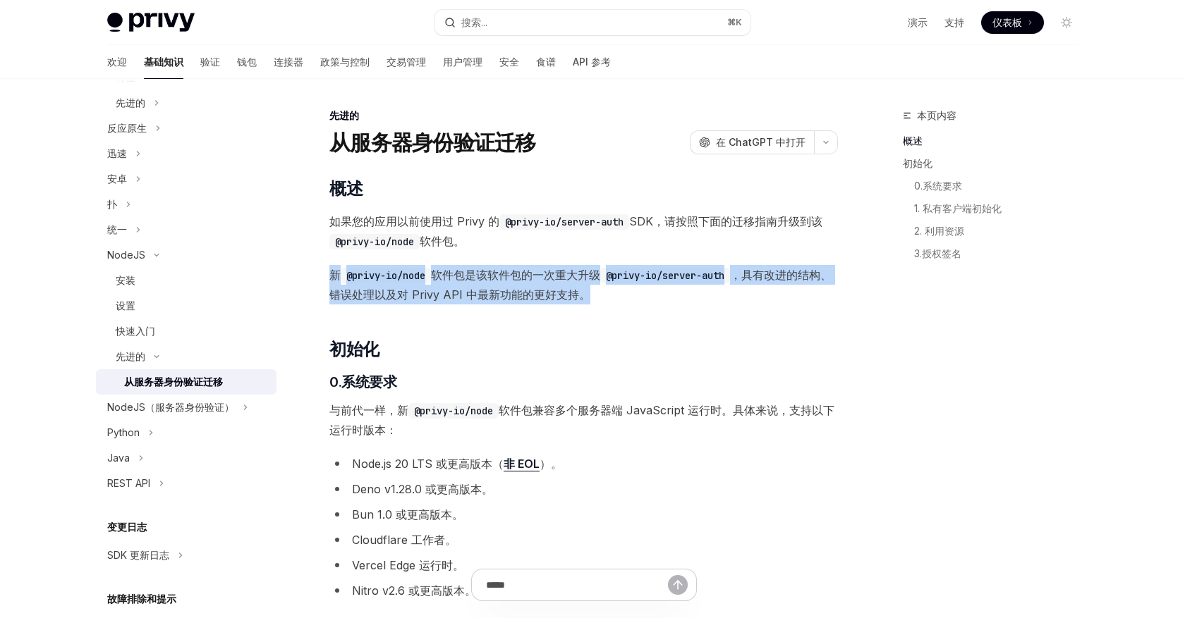
click at [408, 300] on font "，具有改进的结构、错误处理以及对 Privy API 中最新功能的更好支持。" at bounding box center [580, 285] width 502 height 34
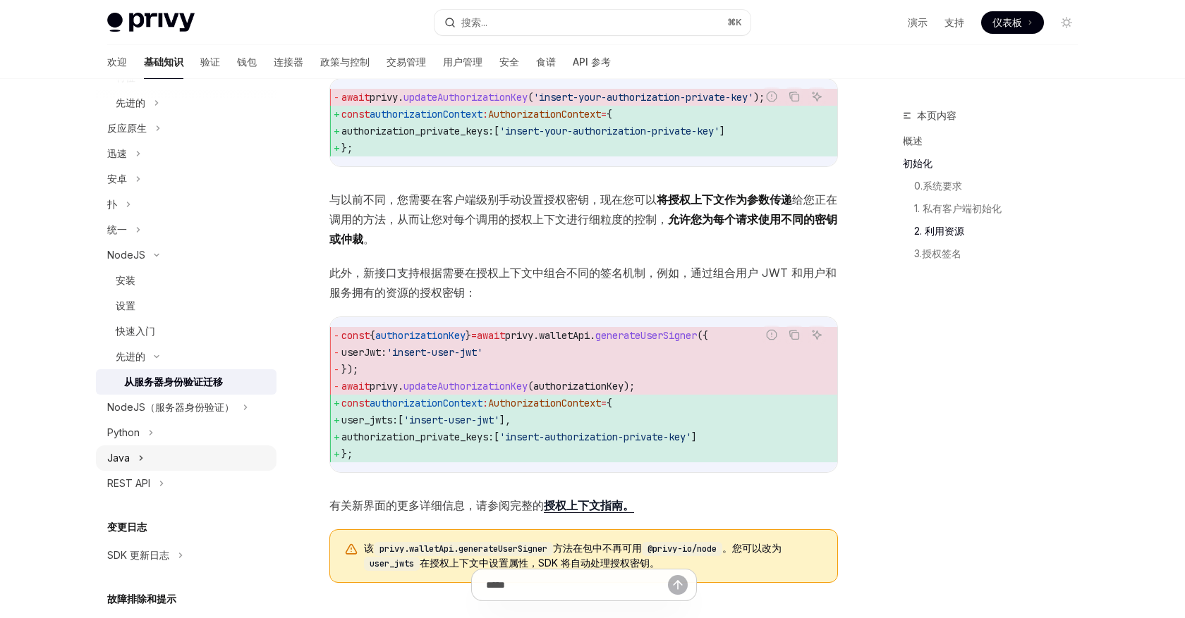
scroll to position [411, 0]
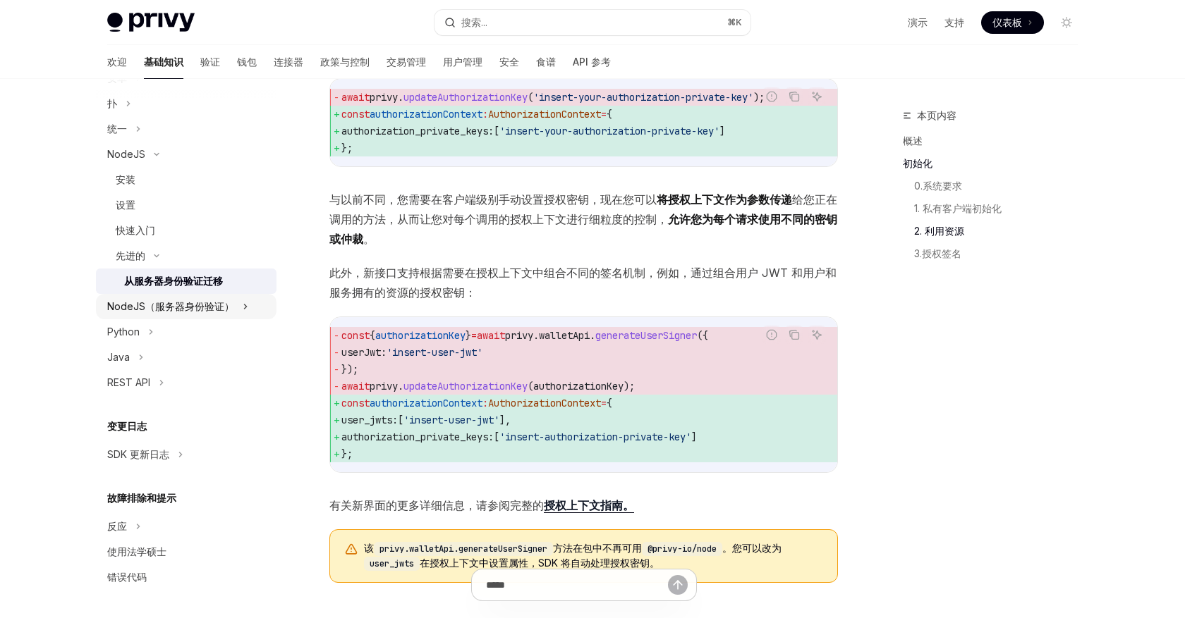
click at [257, 307] on div "NodeJS（服务器身份验证）" at bounding box center [186, 306] width 180 height 25
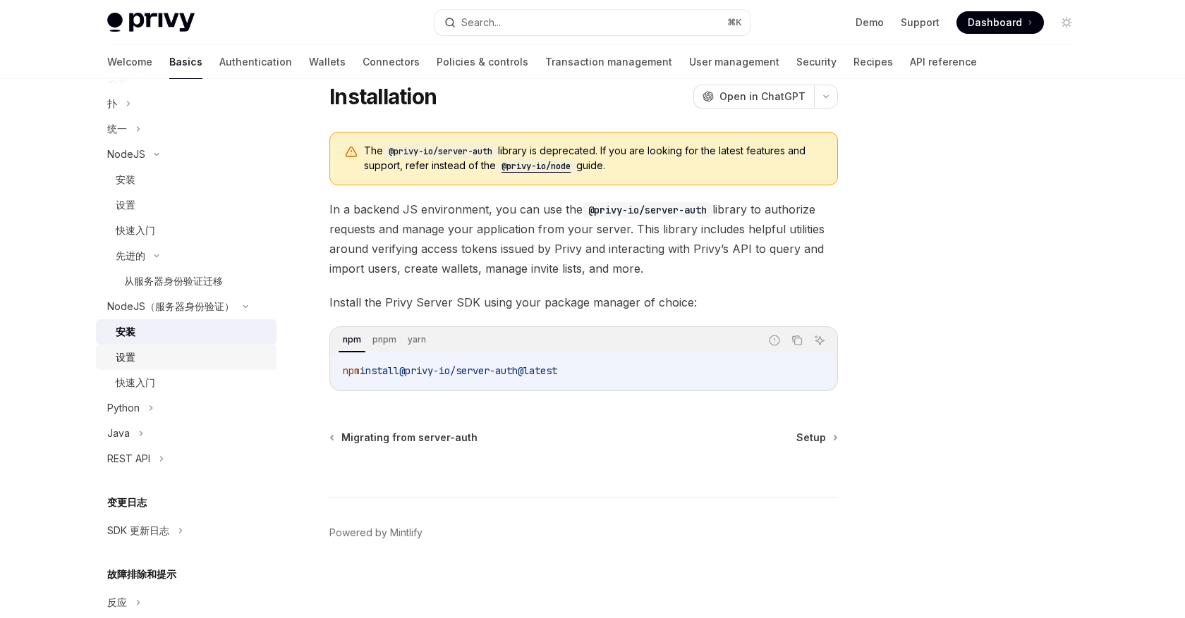
scroll to position [26, 0]
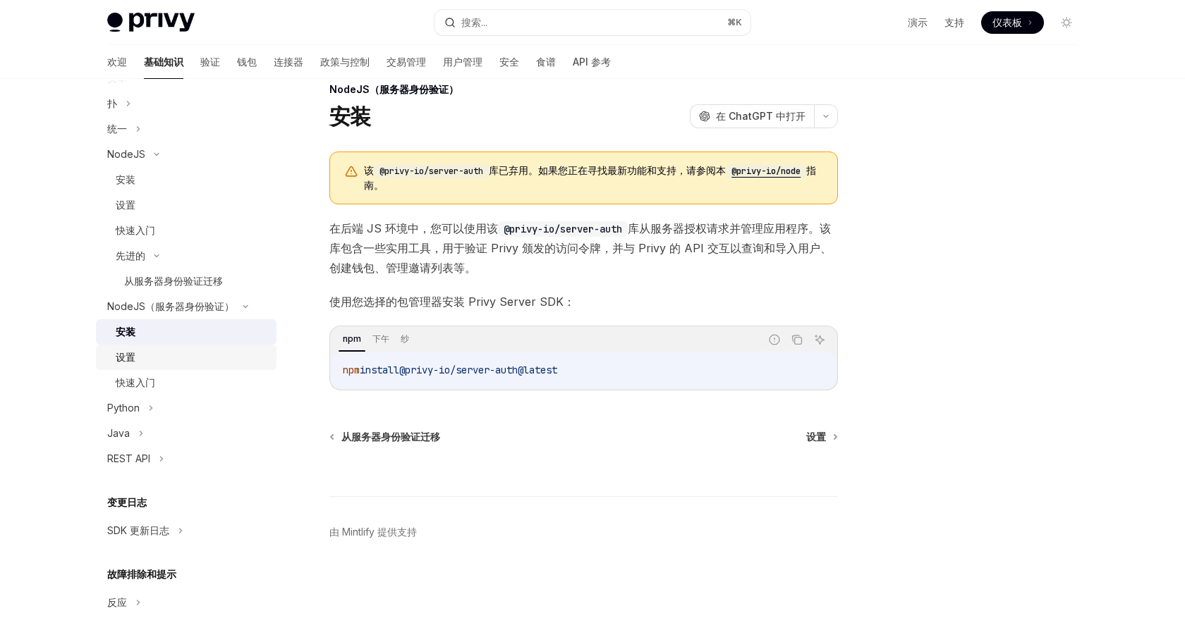
click at [166, 353] on div "设置" at bounding box center [192, 357] width 152 height 17
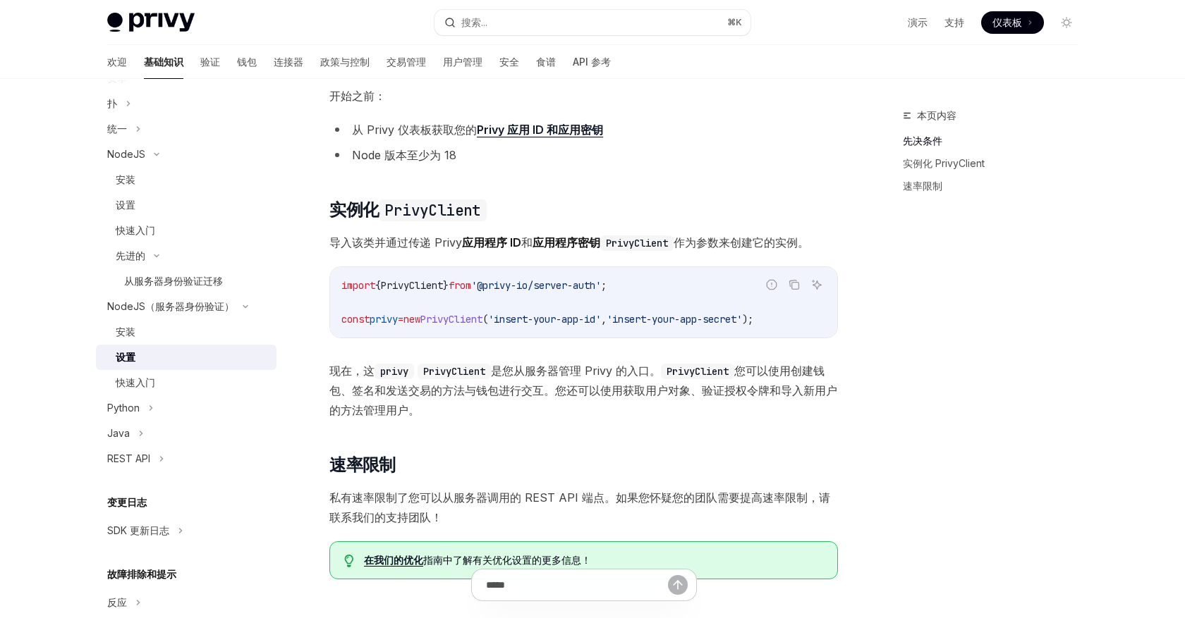
scroll to position [211, 0]
click at [462, 130] on font "获取您的" at bounding box center [454, 131] width 45 height 14
click at [443, 132] on font "获取您的" at bounding box center [454, 131] width 45 height 14
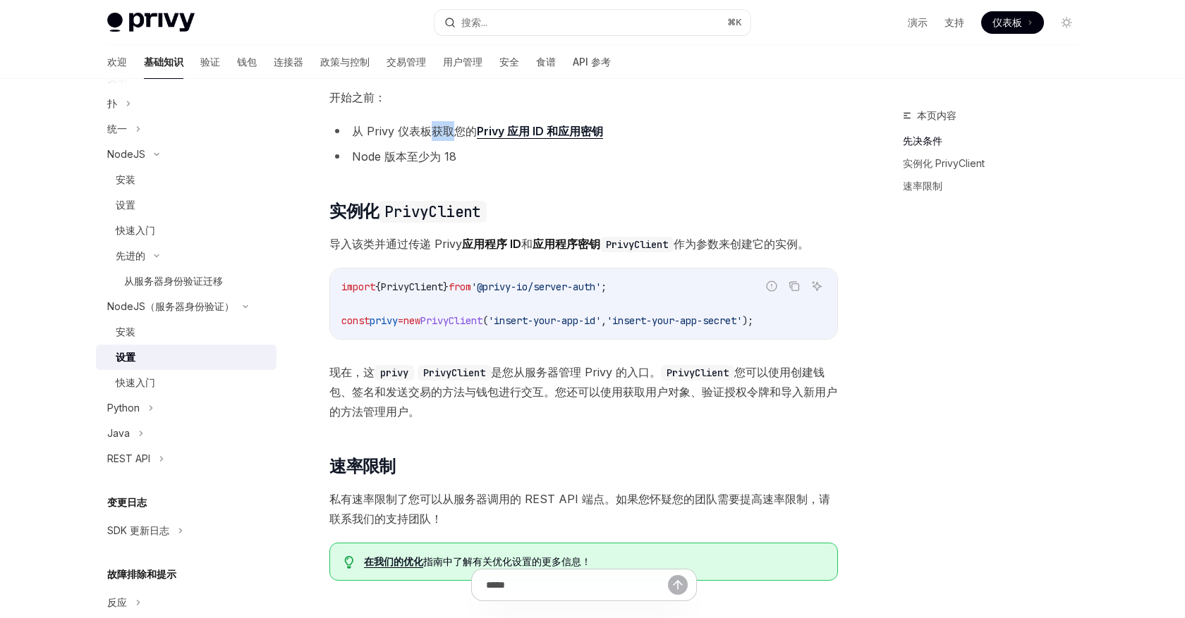
click at [435, 137] on font "获取您的" at bounding box center [454, 131] width 45 height 14
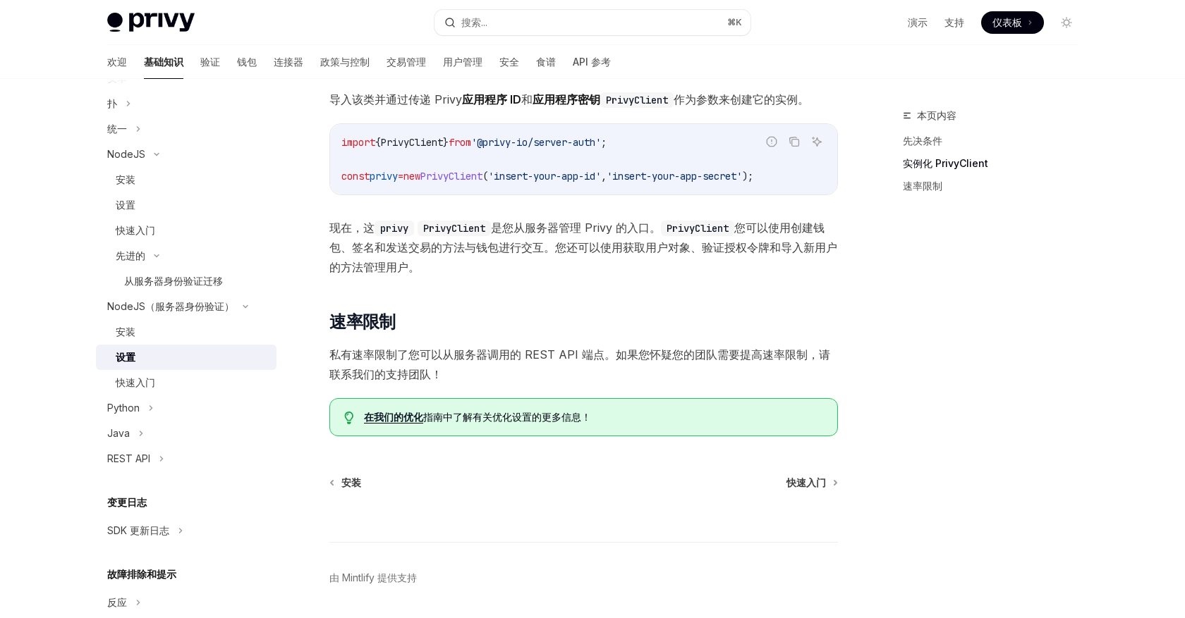
scroll to position [356, 0]
click at [130, 384] on font "快速入门" at bounding box center [135, 383] width 39 height 12
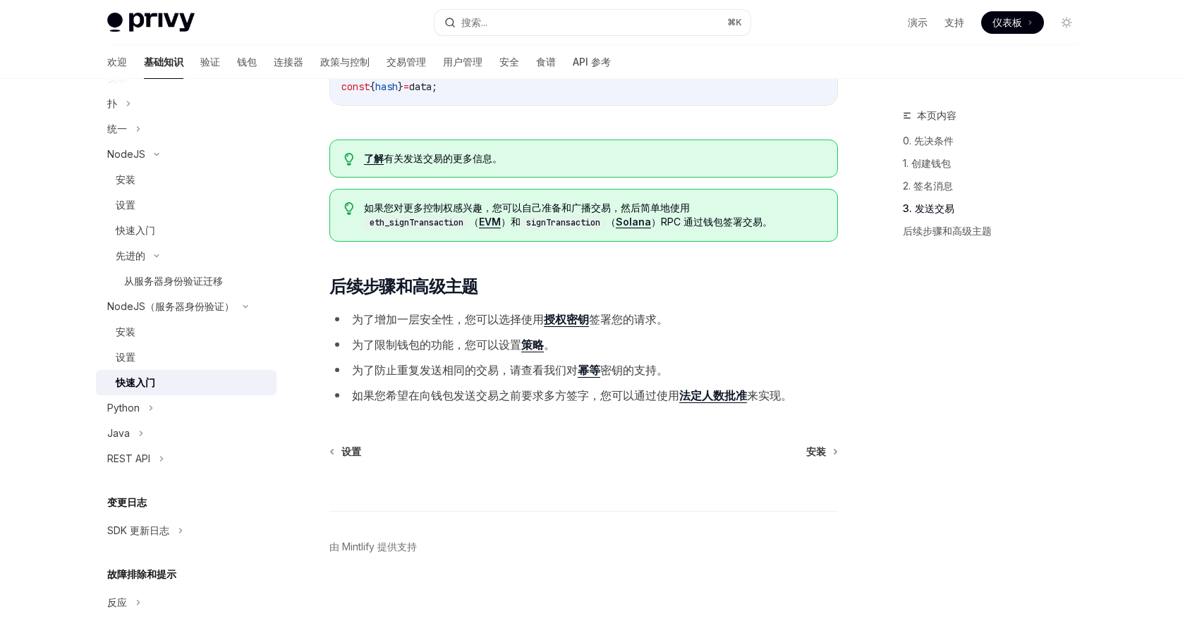
scroll to position [487, 0]
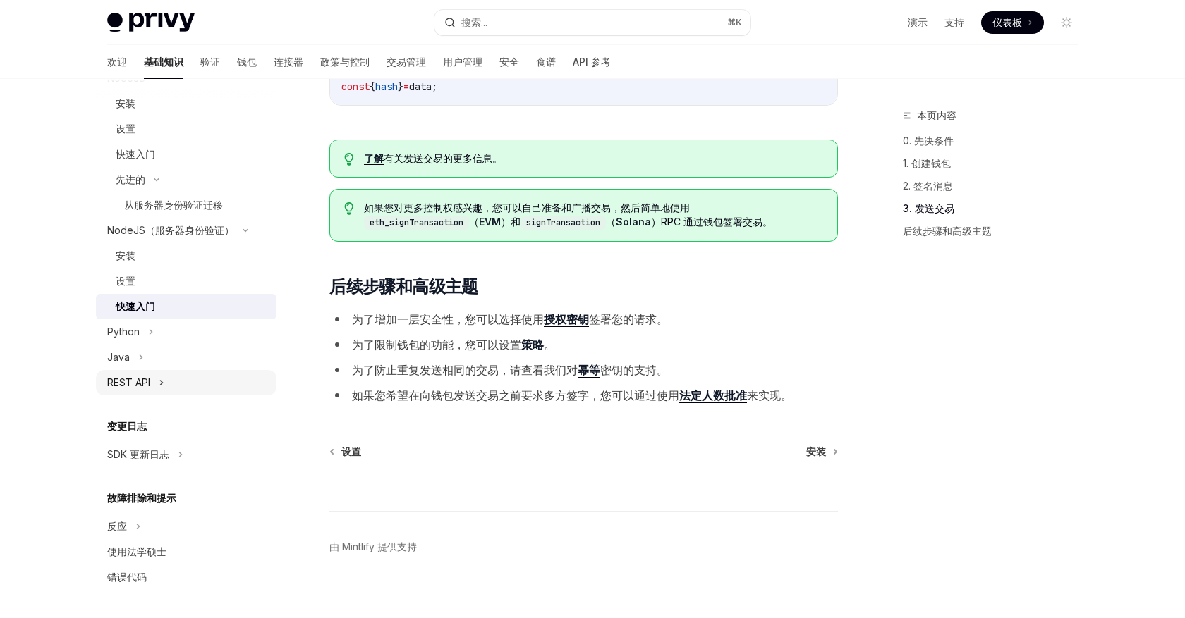
click at [152, 385] on div "REST API" at bounding box center [186, 382] width 180 height 25
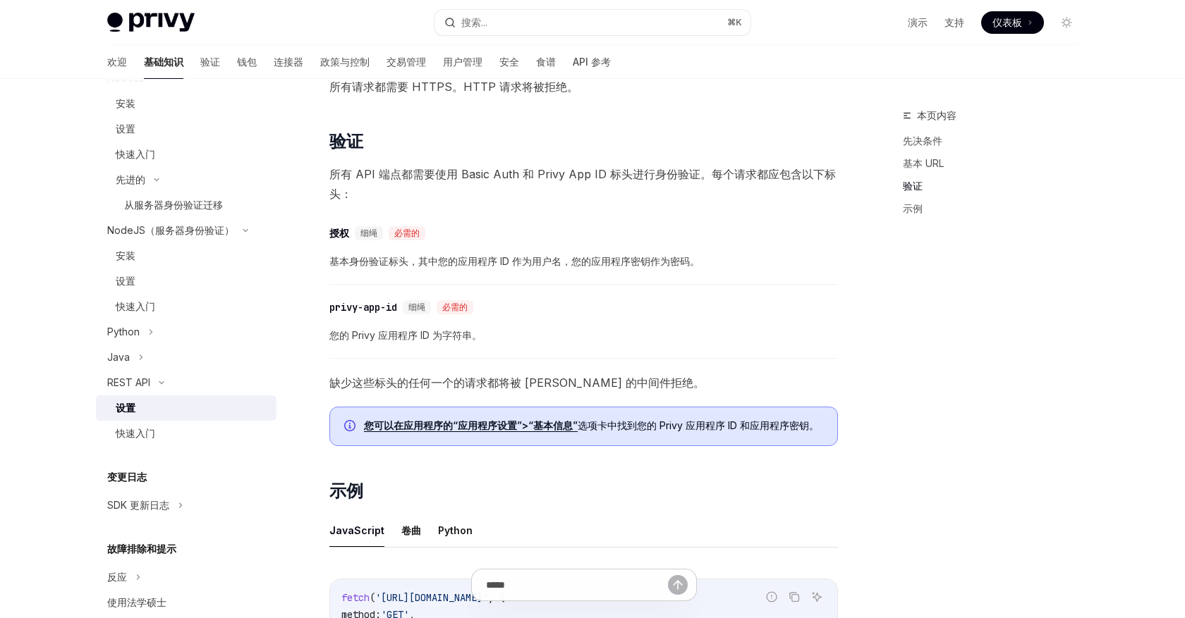
scroll to position [637, 0]
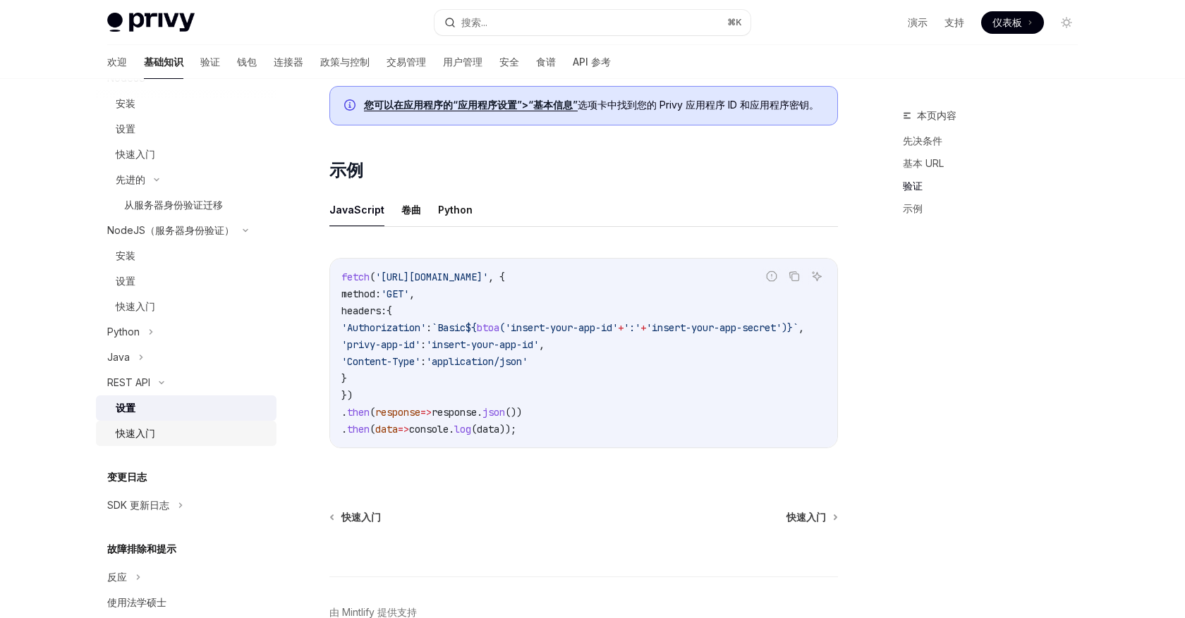
click at [175, 428] on div "快速入门" at bounding box center [192, 433] width 152 height 17
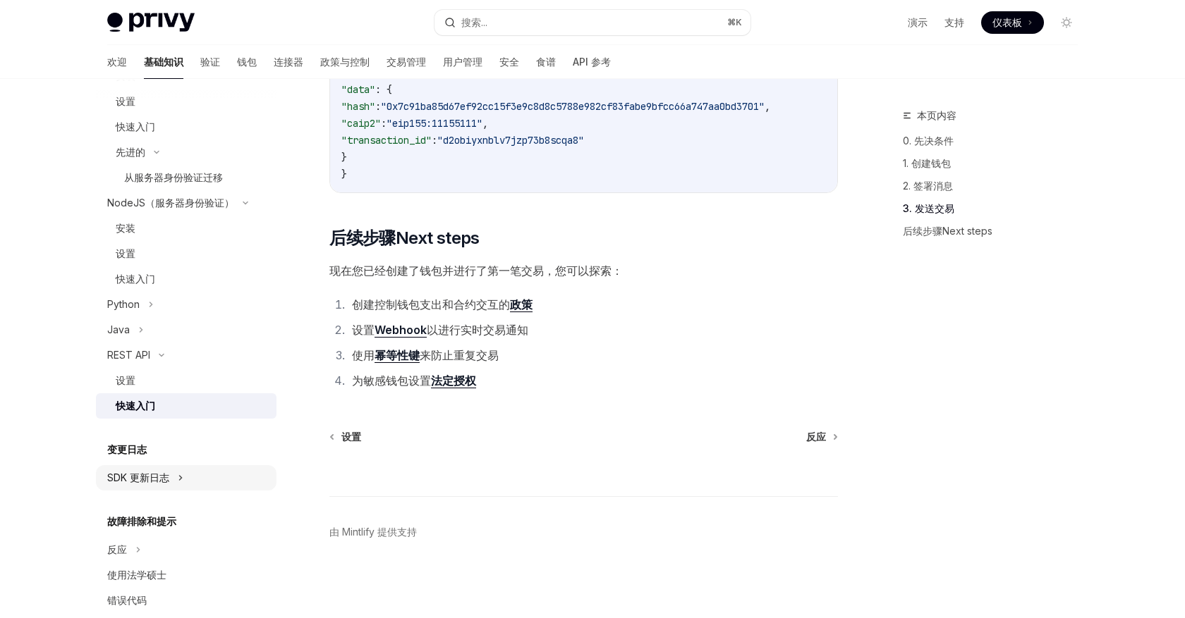
scroll to position [538, 0]
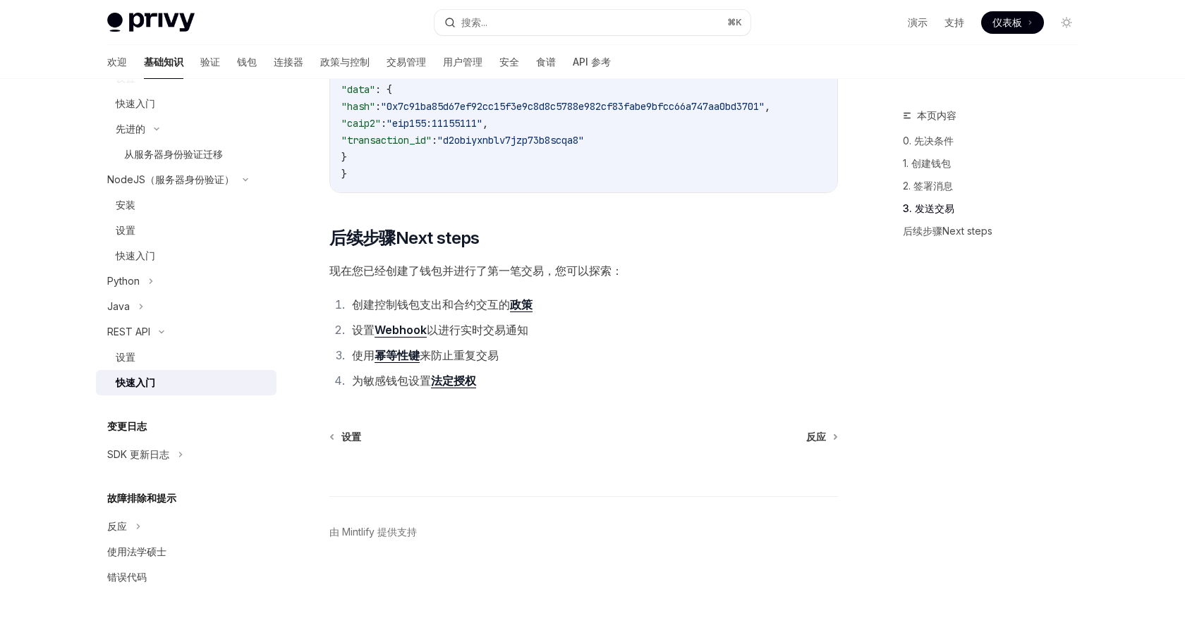
click at [458, 383] on font "法定授权" at bounding box center [453, 381] width 45 height 14
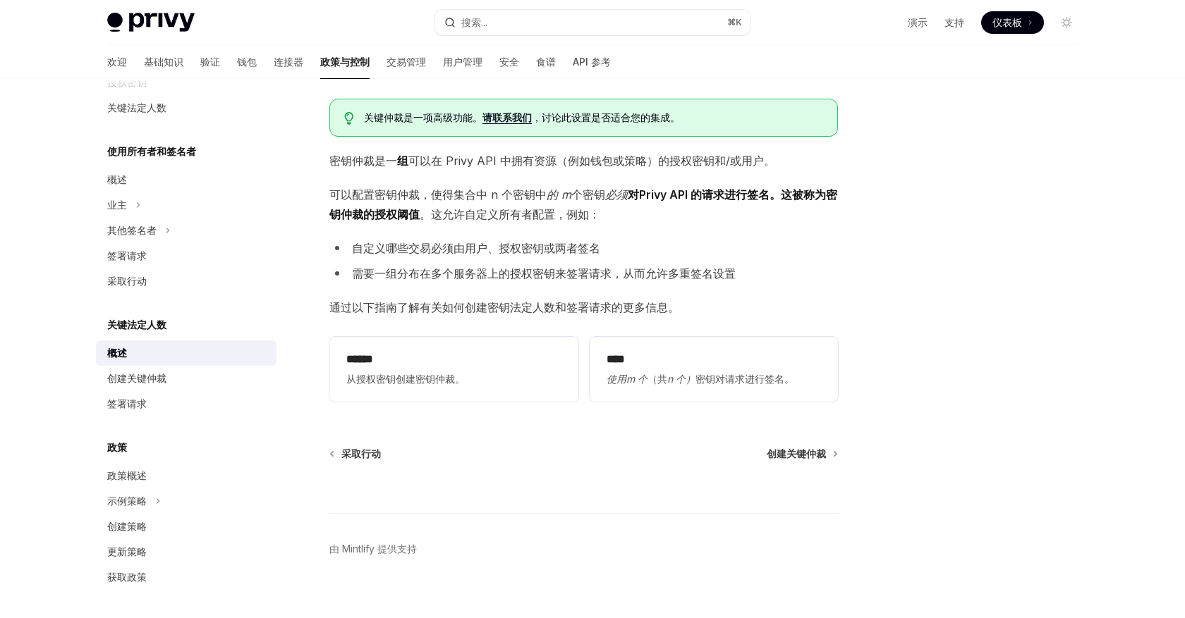
click at [530, 200] on font "集合中 n 个密钥中" at bounding box center [499, 195] width 93 height 14
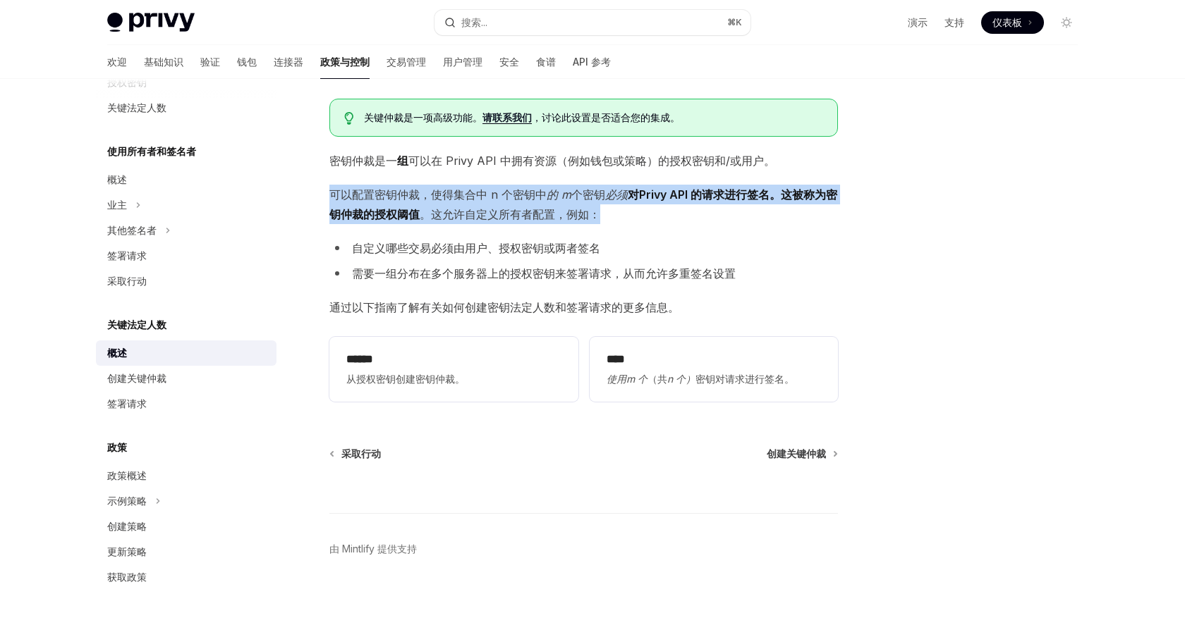
click at [515, 241] on font "自定义哪些交易必须由用户、授权密钥或两者签名" at bounding box center [476, 248] width 248 height 14
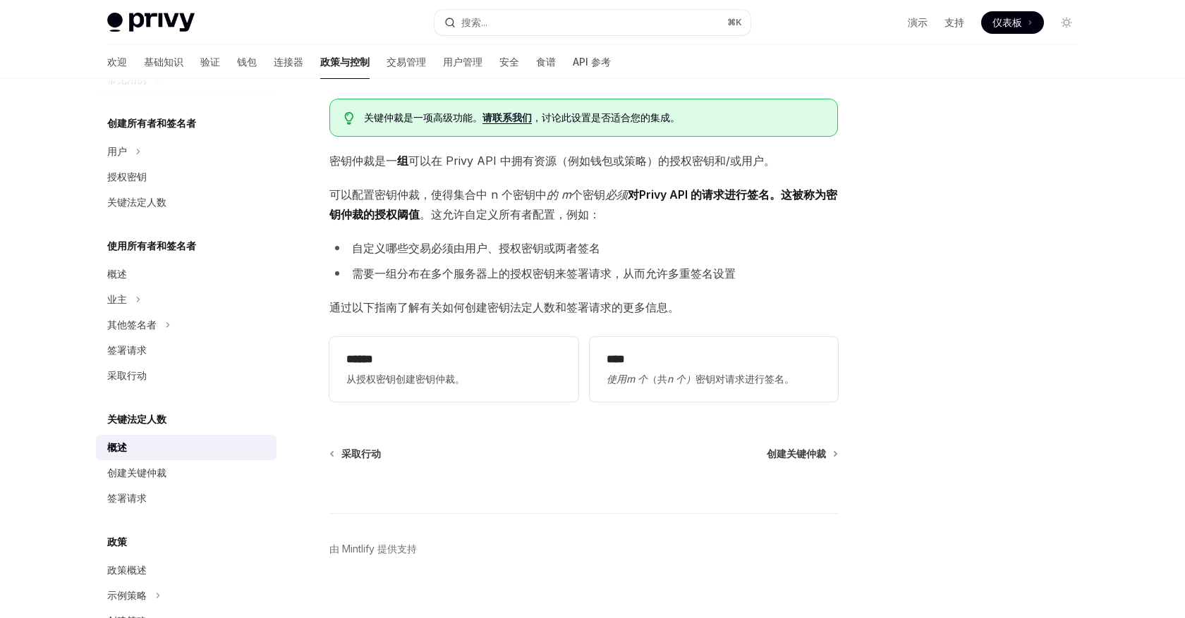
scroll to position [0, 0]
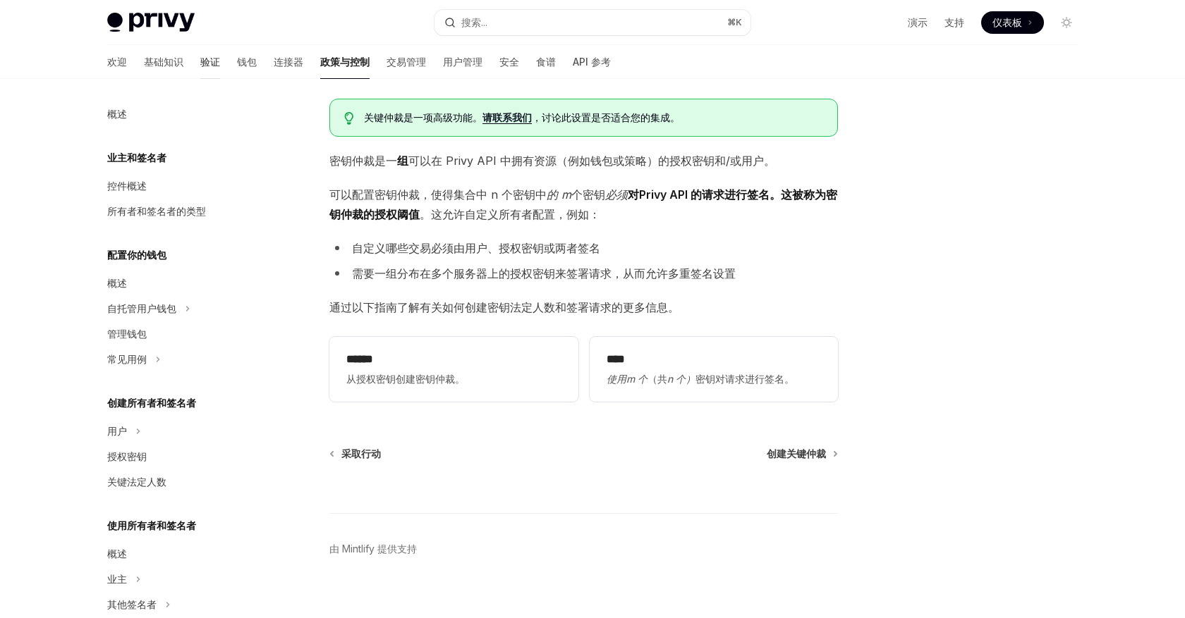
click at [200, 64] on font "验证" at bounding box center [210, 62] width 20 height 12
type textarea "*"
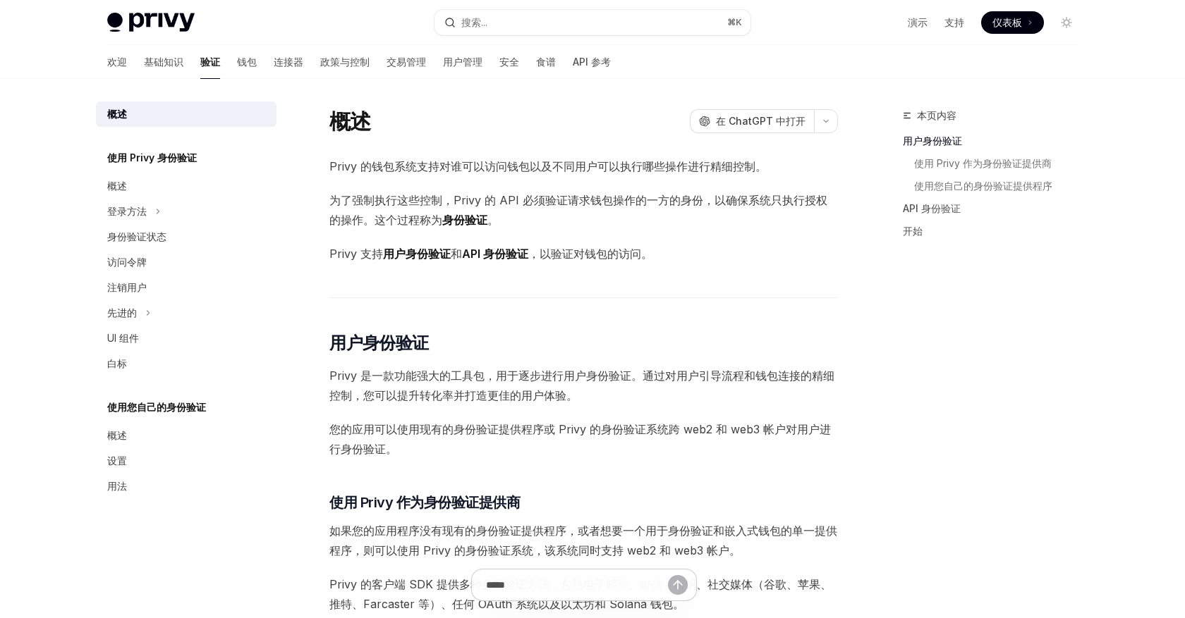
click at [502, 169] on font "Privy 的钱包系统支持对谁可以访问钱包以及不同用户可以执行哪些操作进行精细控制。" at bounding box center [547, 166] width 437 height 14
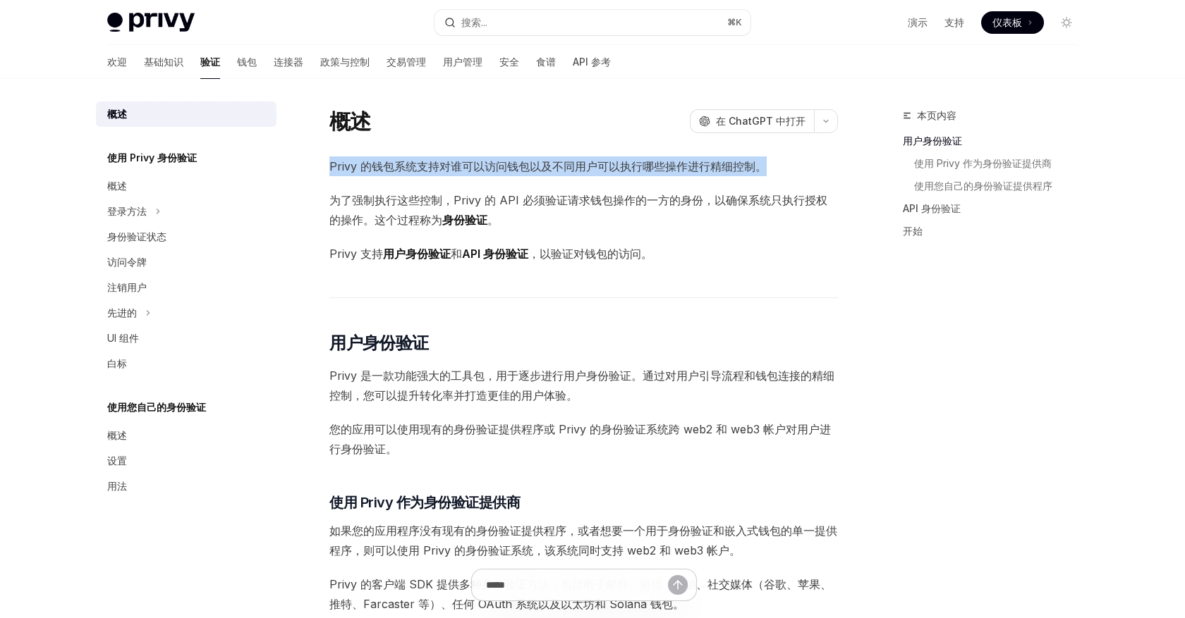
click at [517, 199] on font "为了强制执行这些控制，Privy 的 API 必须验证请求钱包操作的一方的身份，以确保系统只执行授权的操作。这个过程称为" at bounding box center [578, 210] width 498 height 34
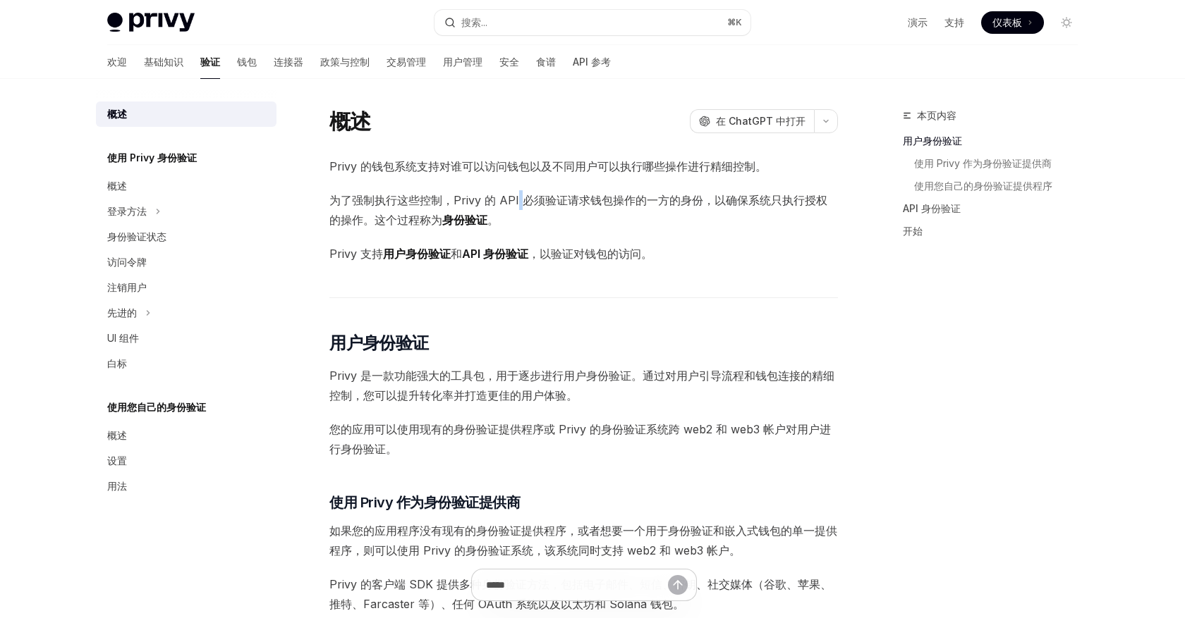
click at [517, 199] on font "为了强制执行这些控制，Privy 的 API 必须验证请求钱包操作的一方的身份，以确保系统只执行授权的操作。这个过程称为" at bounding box center [578, 210] width 498 height 34
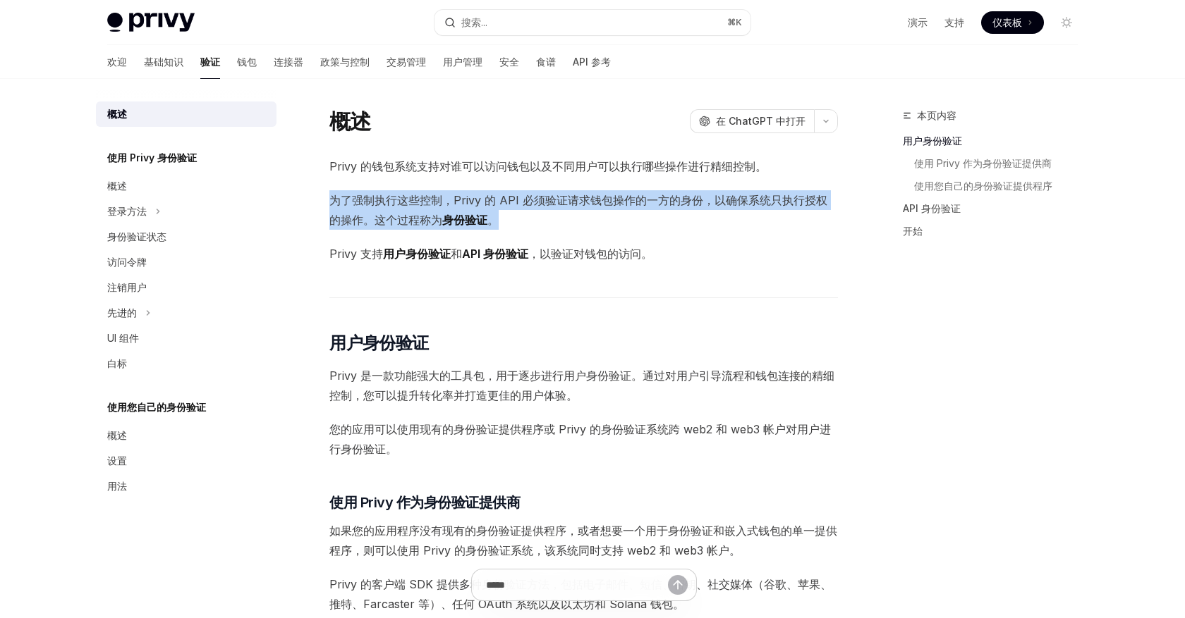
click at [523, 256] on font "API 身份验证" at bounding box center [495, 254] width 66 height 14
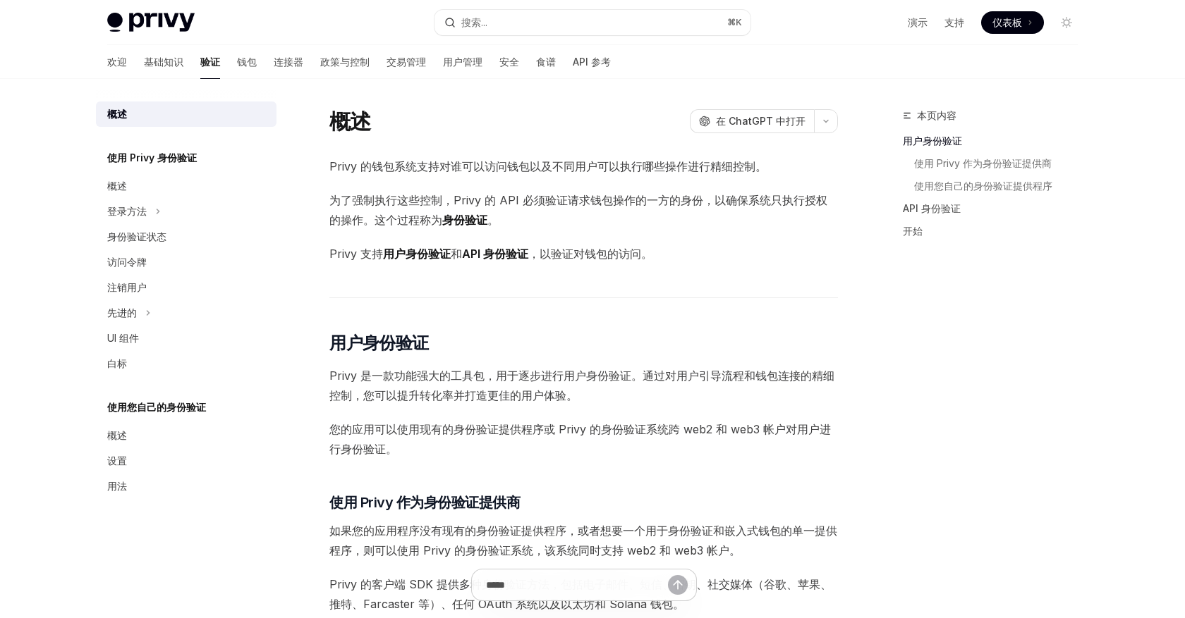
click at [523, 256] on font "API 身份验证" at bounding box center [495, 254] width 66 height 14
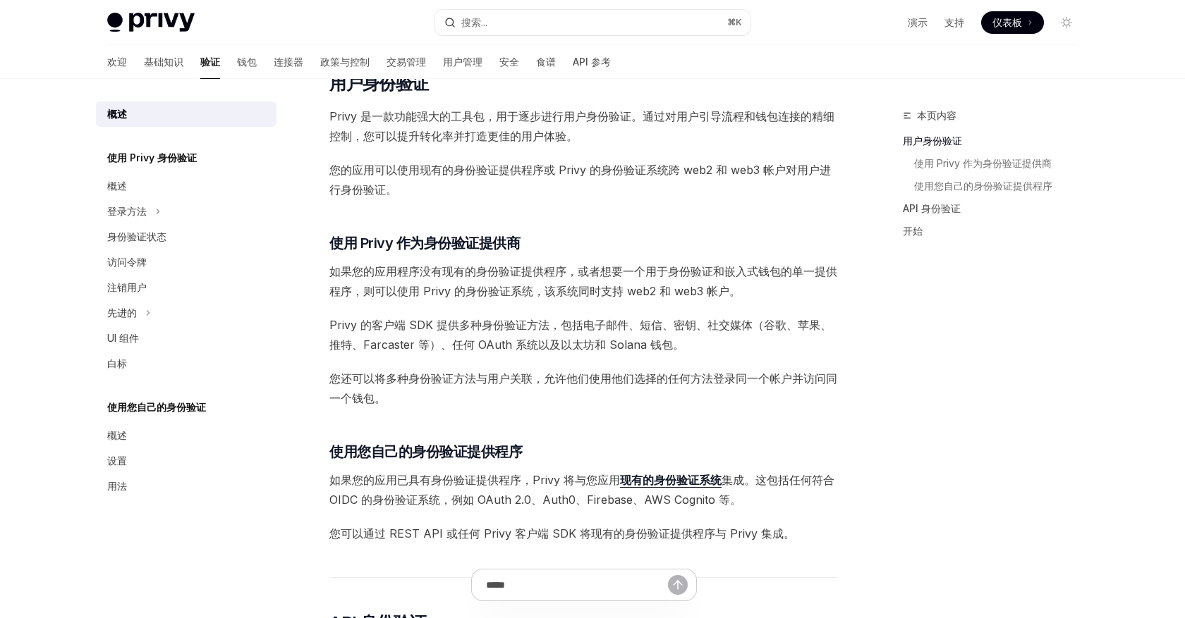
scroll to position [250, 0]
